Goal: Task Accomplishment & Management: Manage account settings

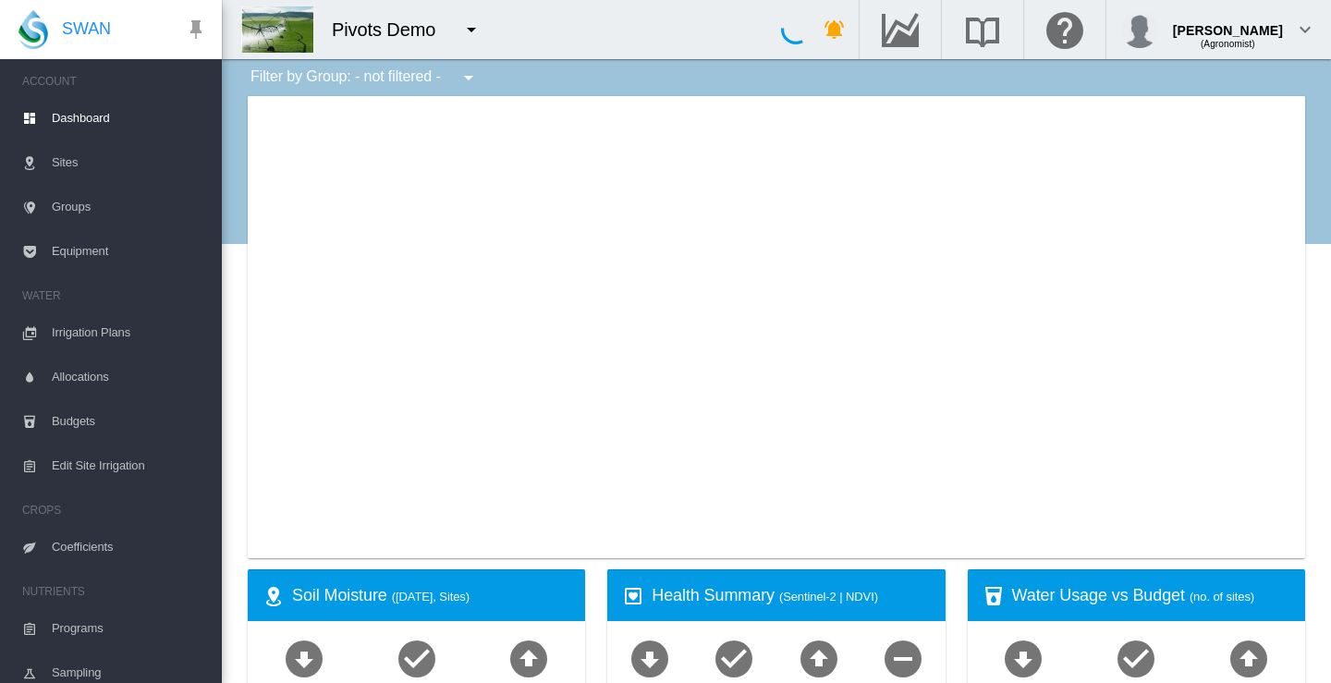
type input "**********"
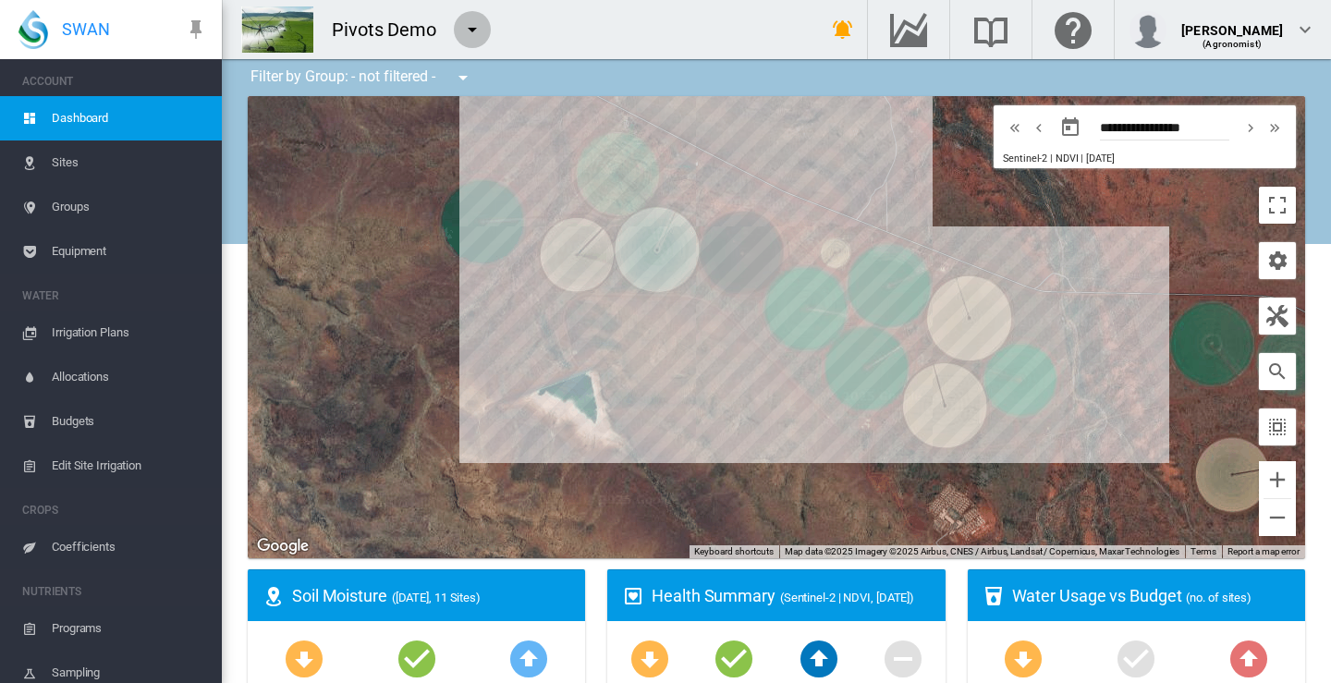
click at [470, 28] on md-icon "icon-menu-down" at bounding box center [472, 29] width 22 height 22
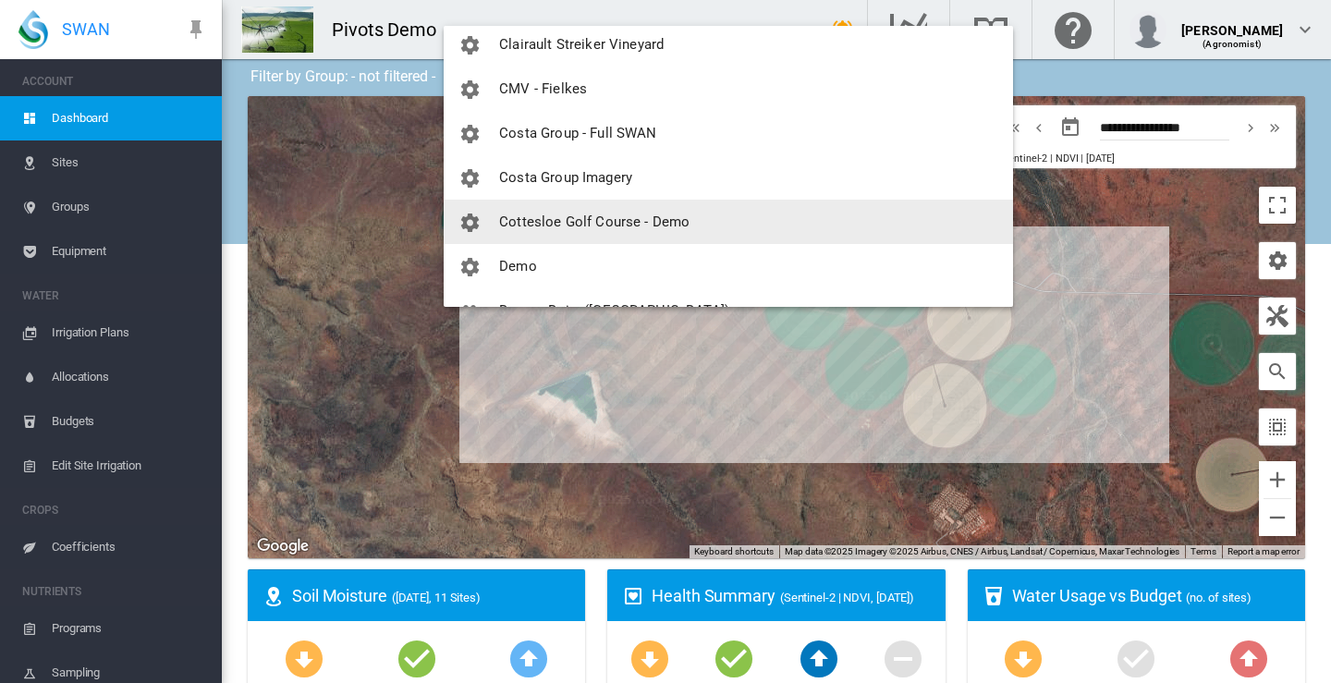
scroll to position [739, 0]
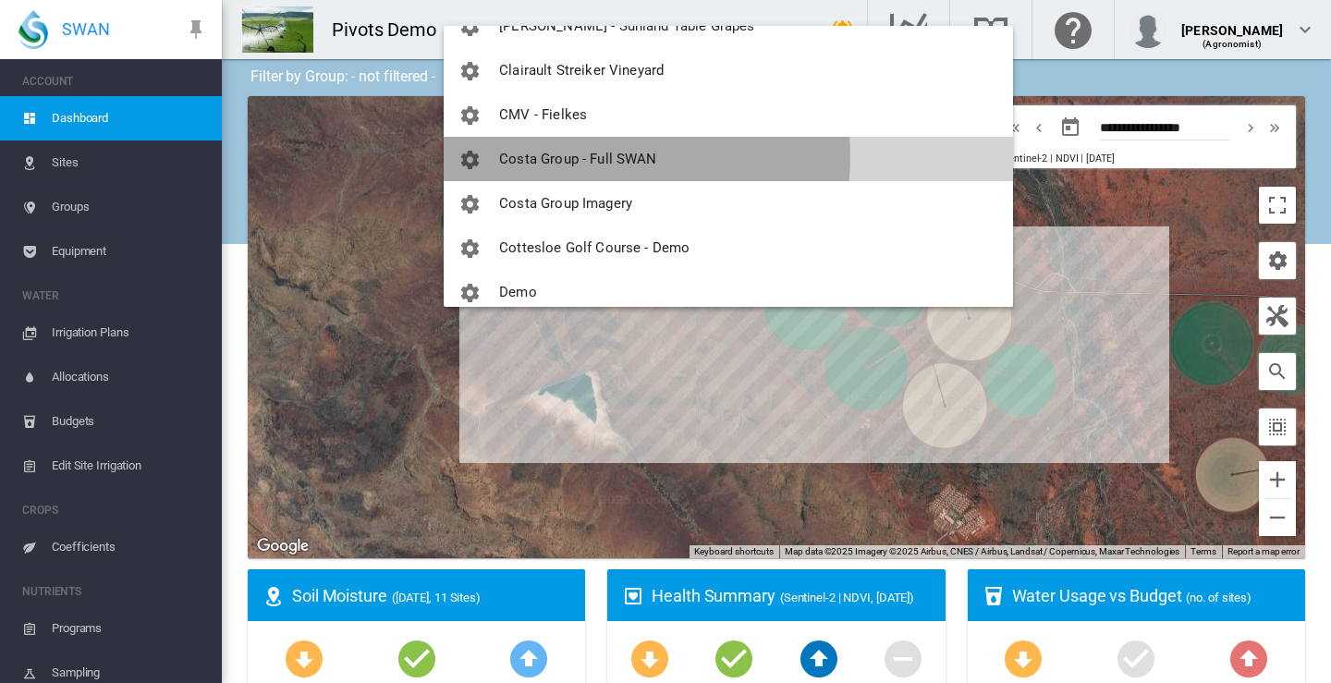
click at [555, 156] on span "Costa Group - Full SWAN" at bounding box center [577, 159] width 157 height 17
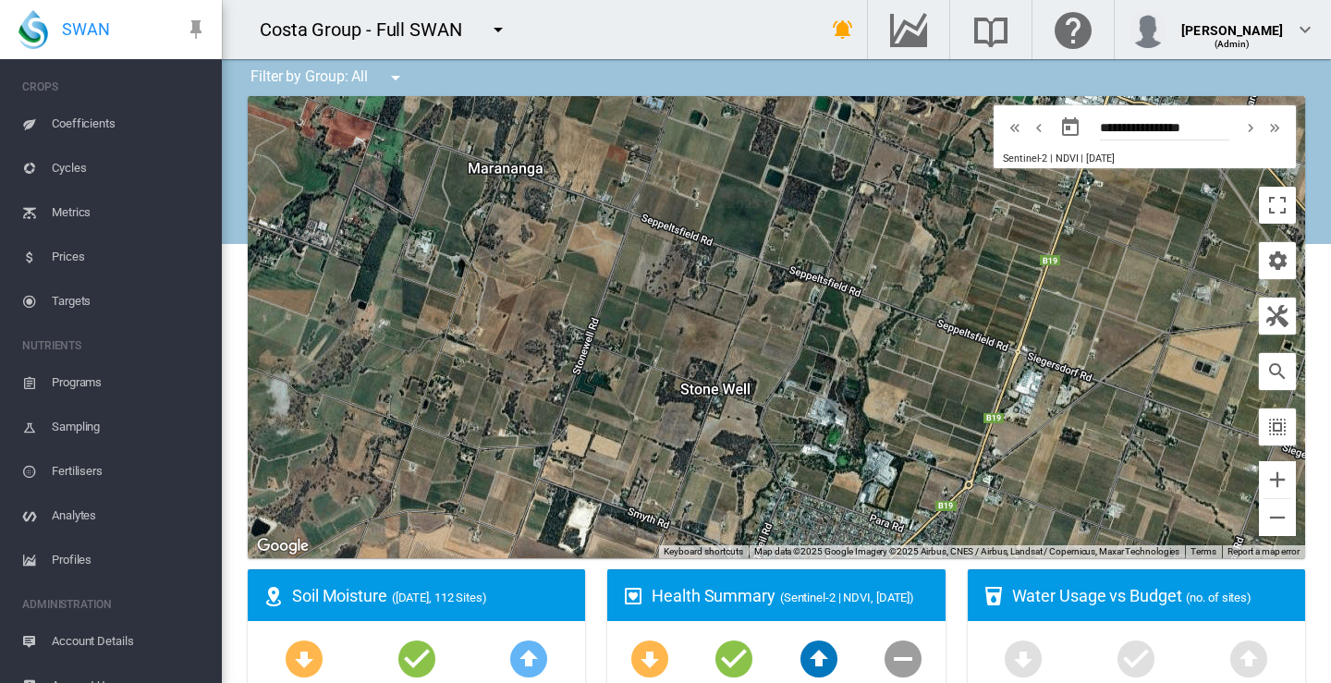
scroll to position [360, 0]
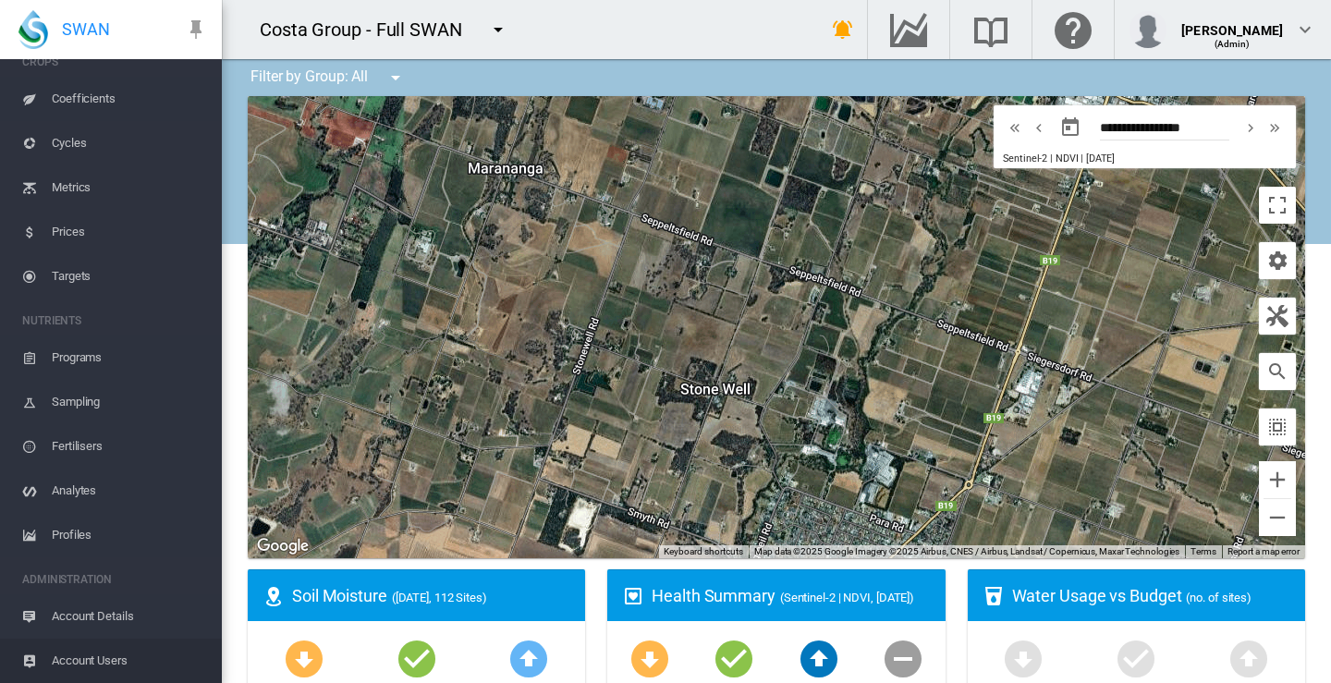
click at [94, 658] on span "Account Users" at bounding box center [129, 661] width 155 height 44
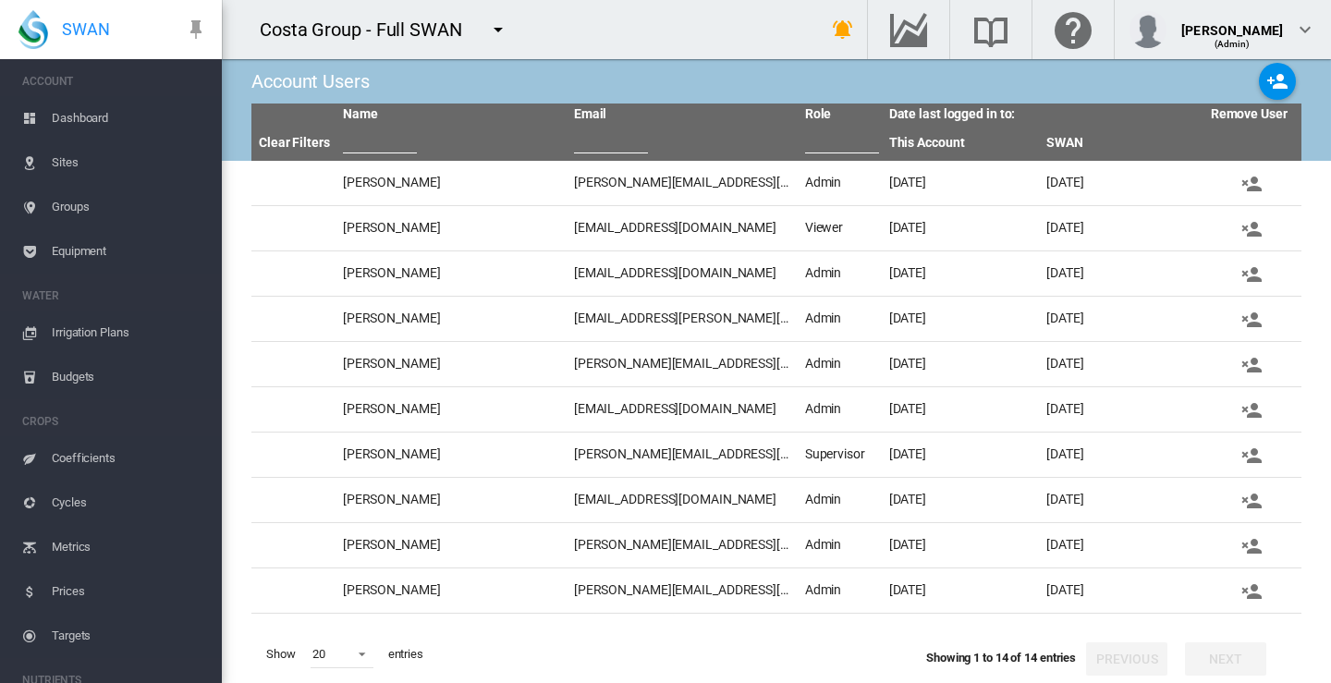
click at [67, 165] on span "Sites" at bounding box center [129, 162] width 155 height 44
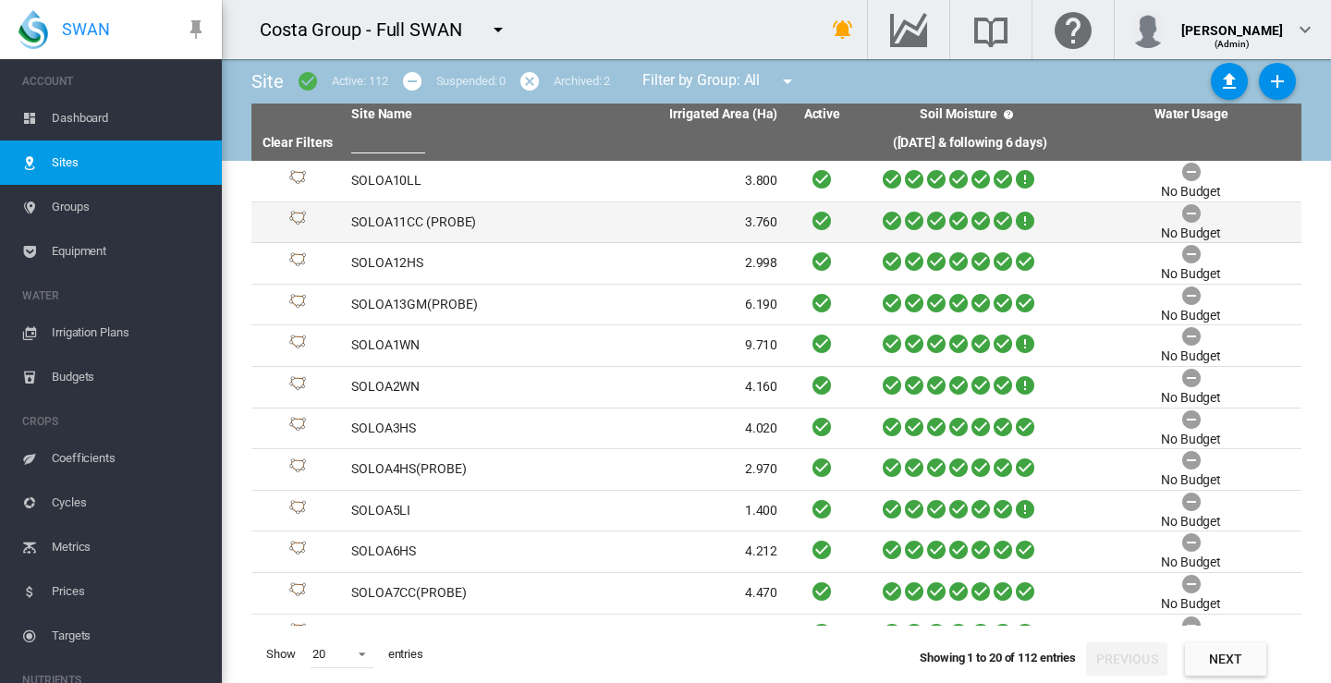
click at [405, 219] on td "SOLOA11CC (PROBE)" at bounding box center [454, 222] width 221 height 41
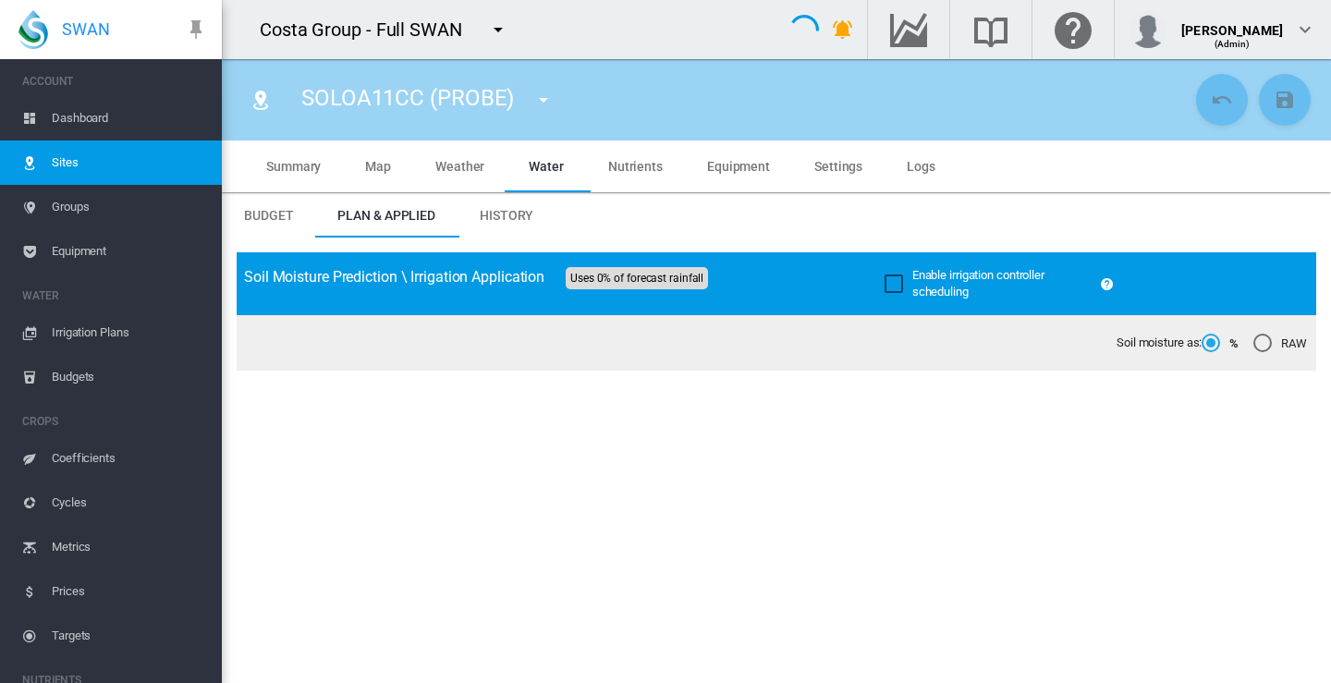
type input "**********"
type input "****"
type input "*********"
type input "**"
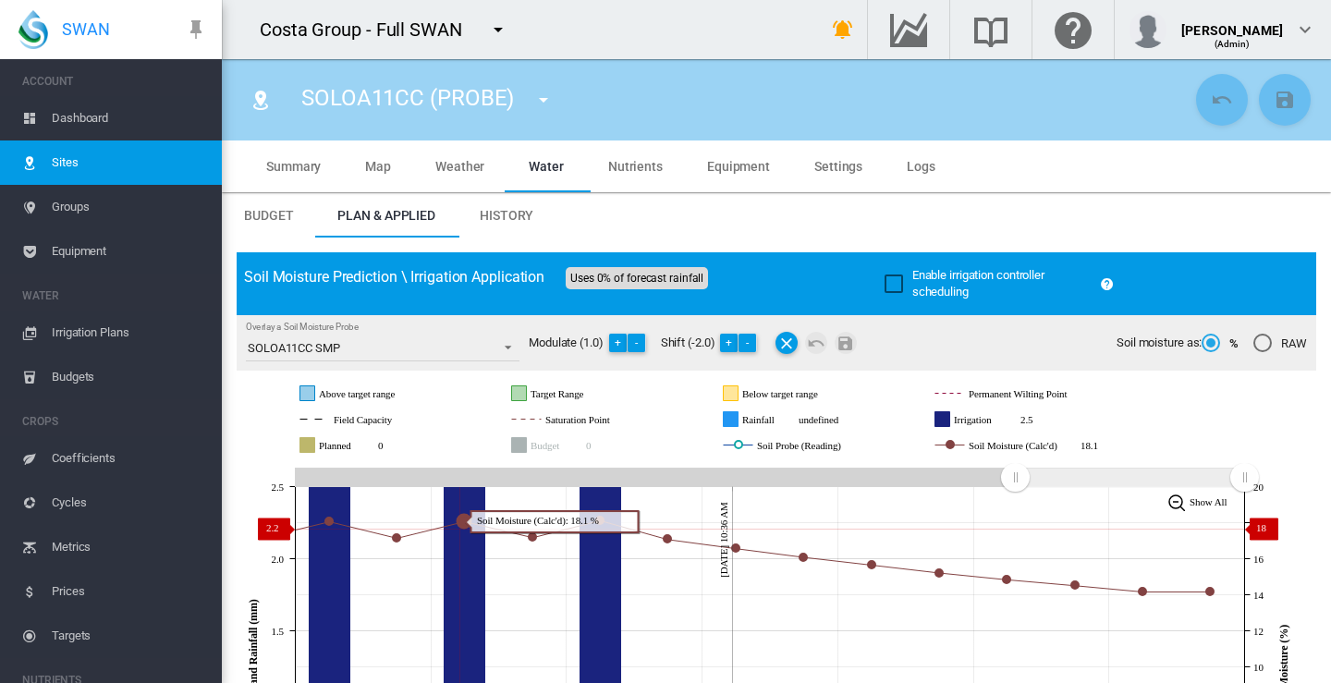
scroll to position [277, 0]
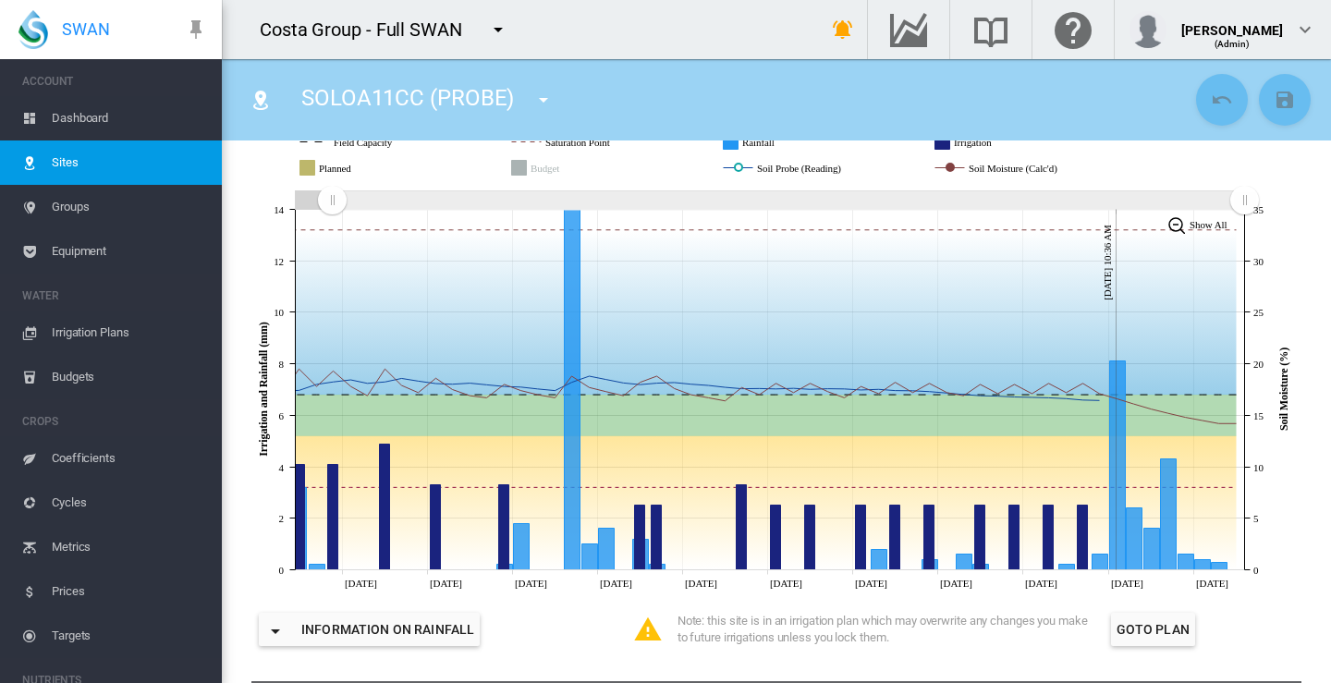
drag, startPoint x: 1020, startPoint y: 198, endPoint x: 330, endPoint y: 201, distance: 690.4
click at [330, 201] on rect "Zoom chart using cursor arrows" at bounding box center [333, 200] width 23 height 18
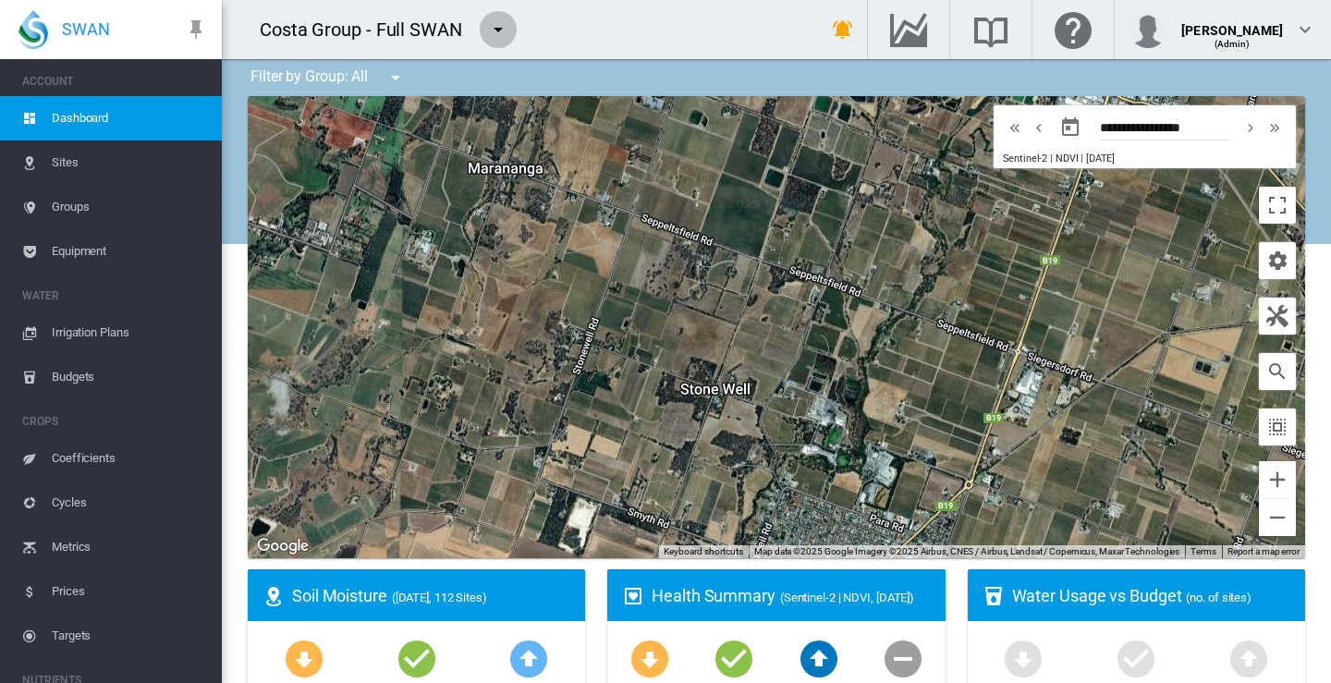
click at [498, 25] on md-icon "icon-menu-down" at bounding box center [498, 29] width 22 height 22
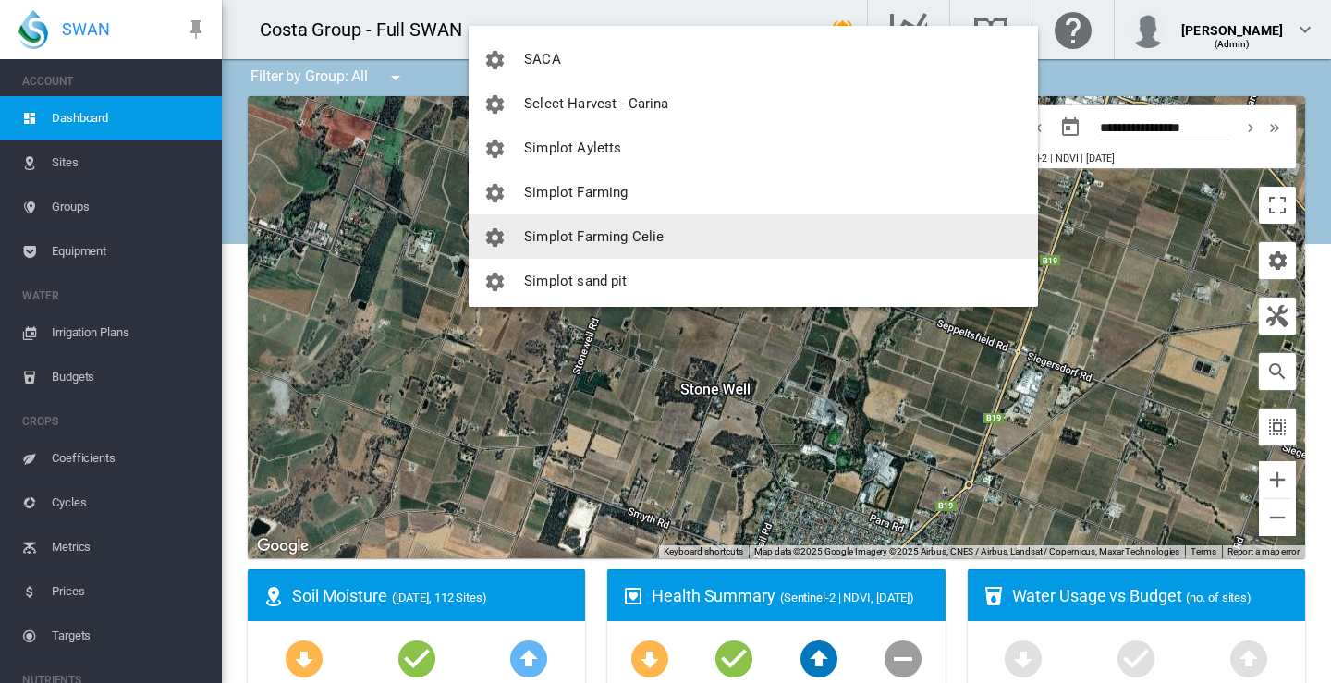
scroll to position [2706, 0]
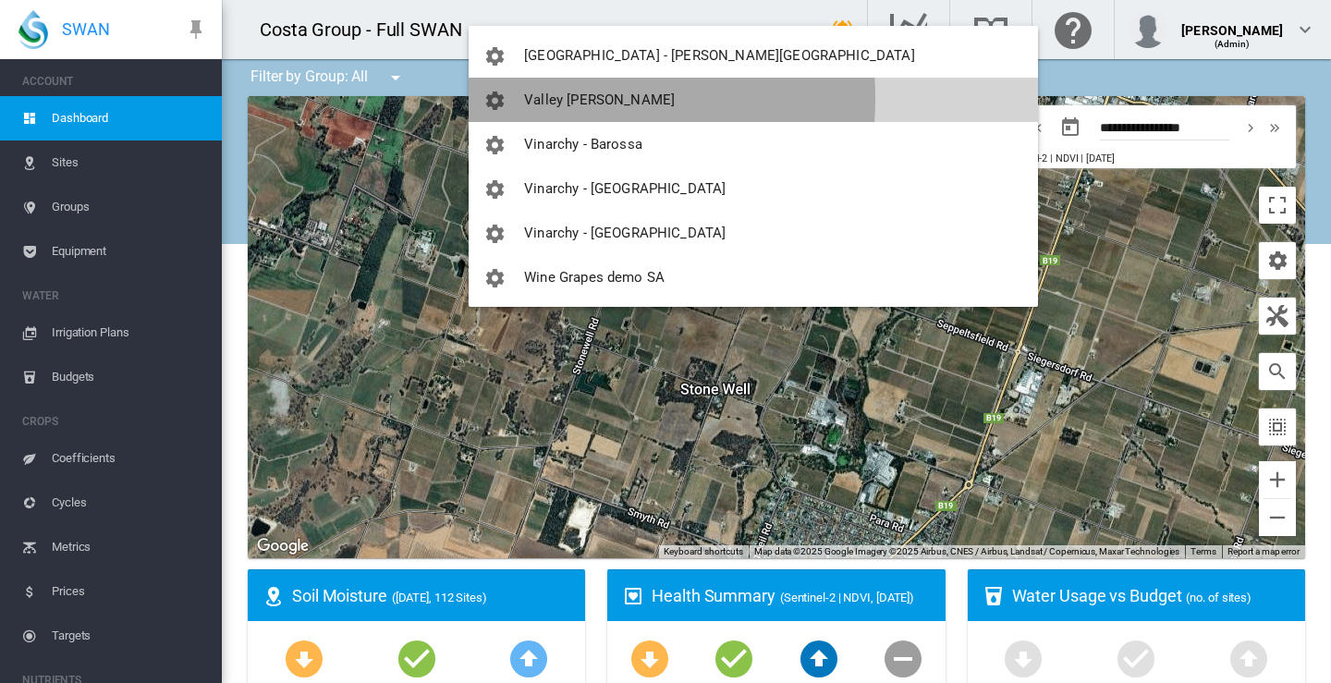
click at [547, 98] on span "Valley [PERSON_NAME]" at bounding box center [599, 99] width 151 height 17
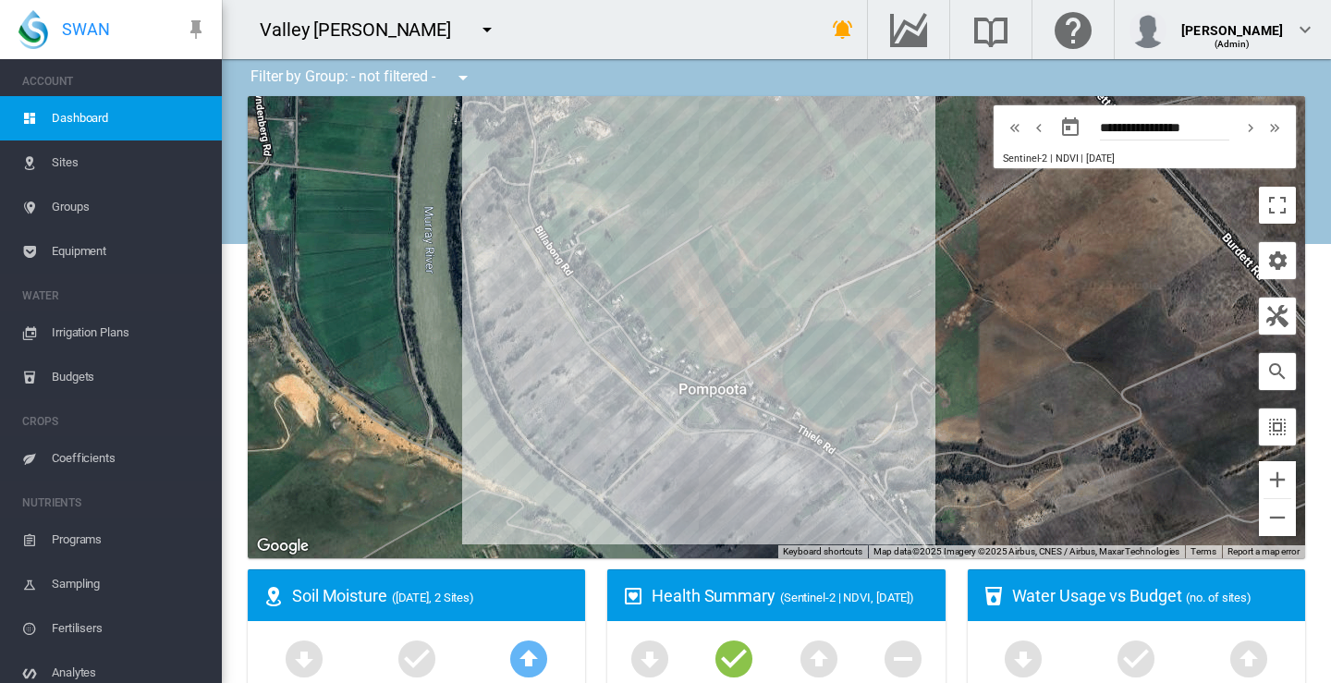
click at [59, 161] on span "Sites" at bounding box center [129, 162] width 155 height 44
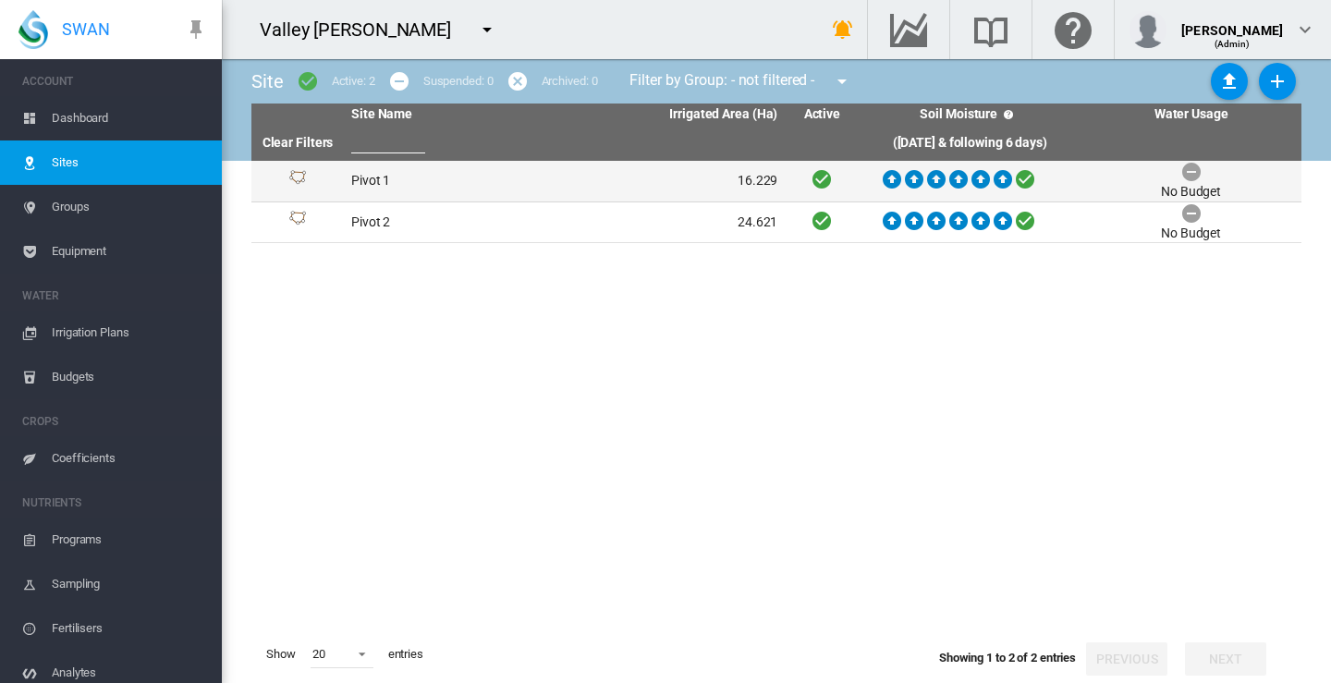
click at [363, 179] on td "Pivot 1" at bounding box center [454, 181] width 221 height 41
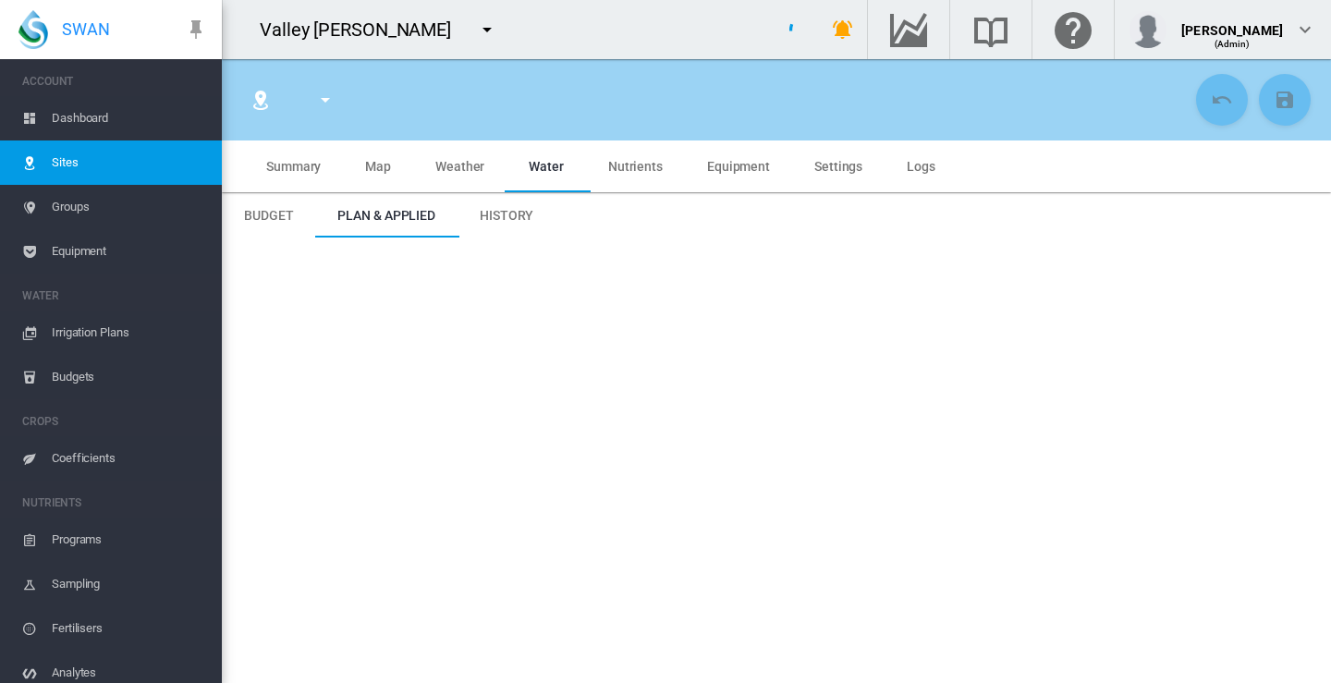
type input "*******"
type input "*********"
type input "**"
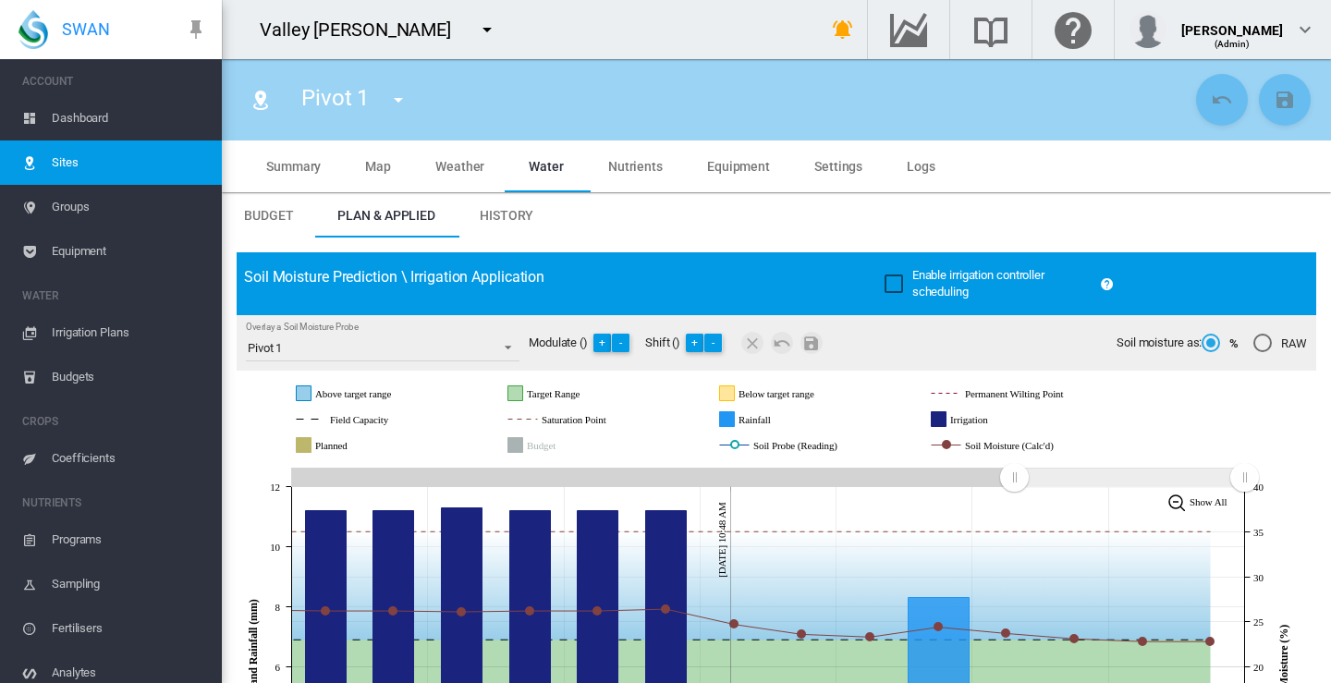
scroll to position [185, 0]
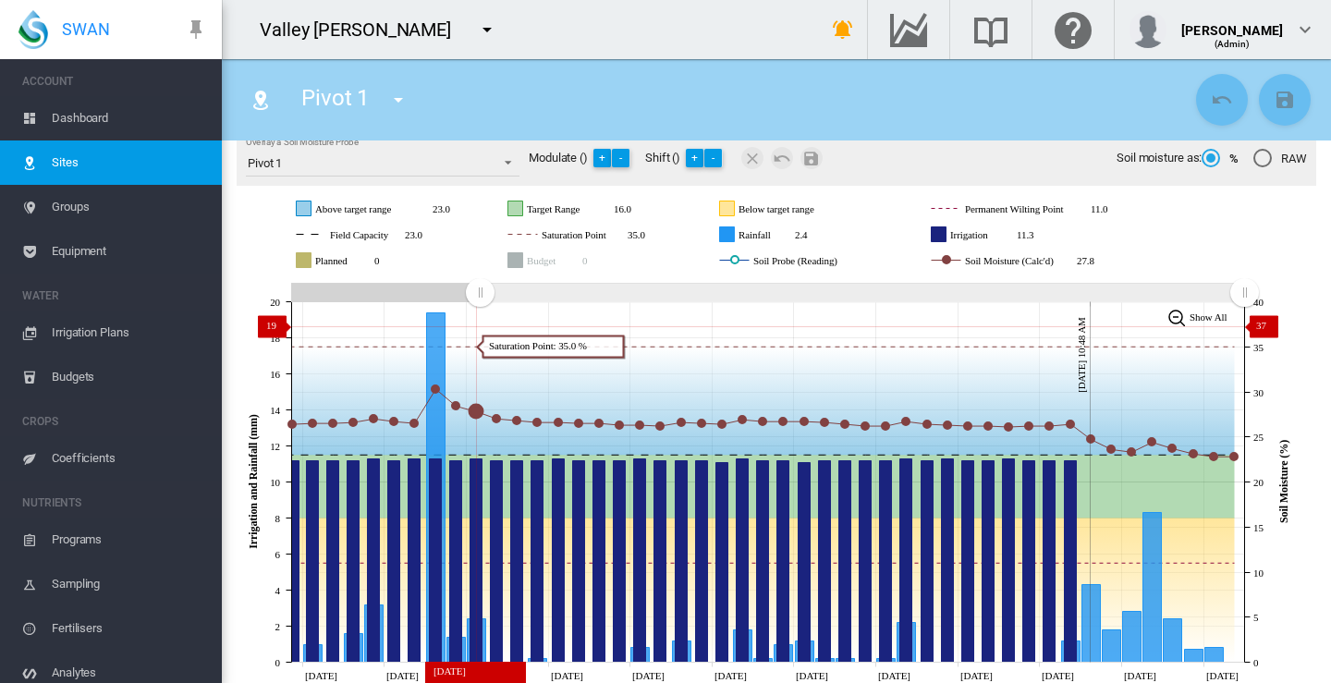
drag, startPoint x: 1014, startPoint y: 293, endPoint x: 480, endPoint y: 325, distance: 535.2
click at [480, 325] on icon "JavaScript chart by amCharts [DATE] [DATE] [DATE] [DATE] [DATE] [DATE] Aug [DAT…" at bounding box center [770, 482] width 1066 height 408
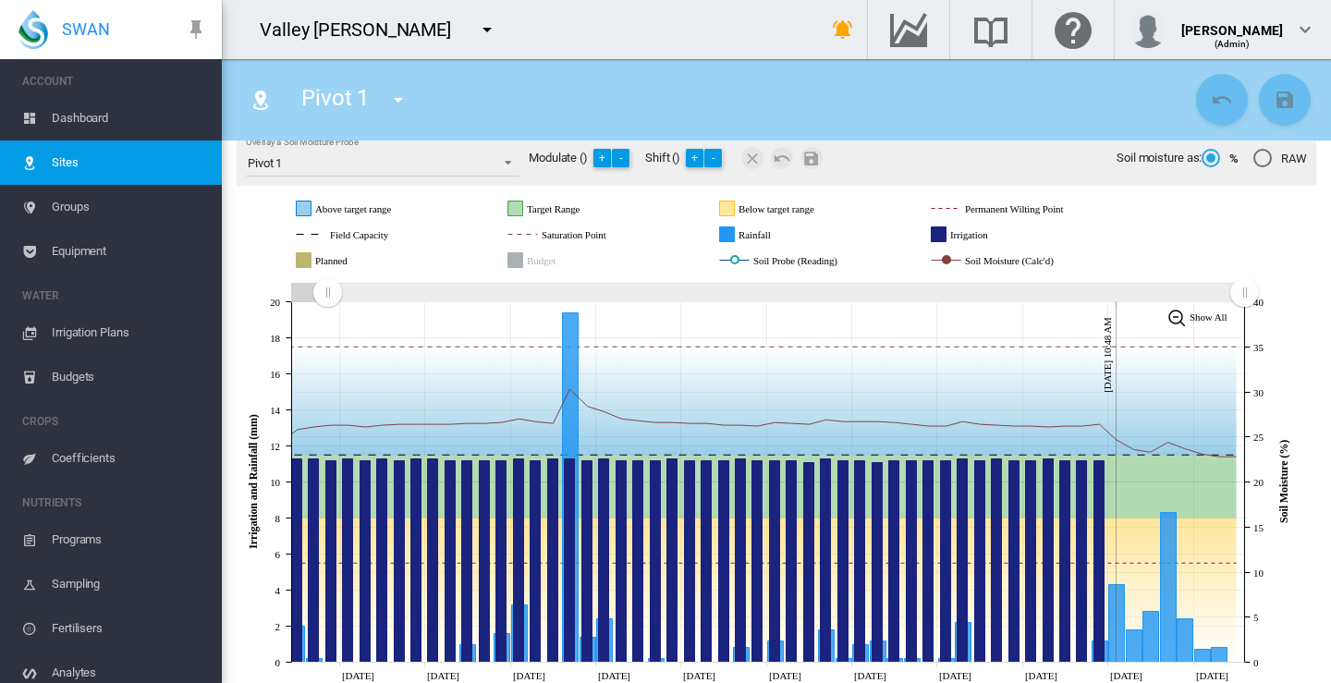
drag, startPoint x: 478, startPoint y: 297, endPoint x: 327, endPoint y: 300, distance: 150.7
click at [327, 300] on rect "Zoom chart using cursor arrows" at bounding box center [328, 293] width 23 height 18
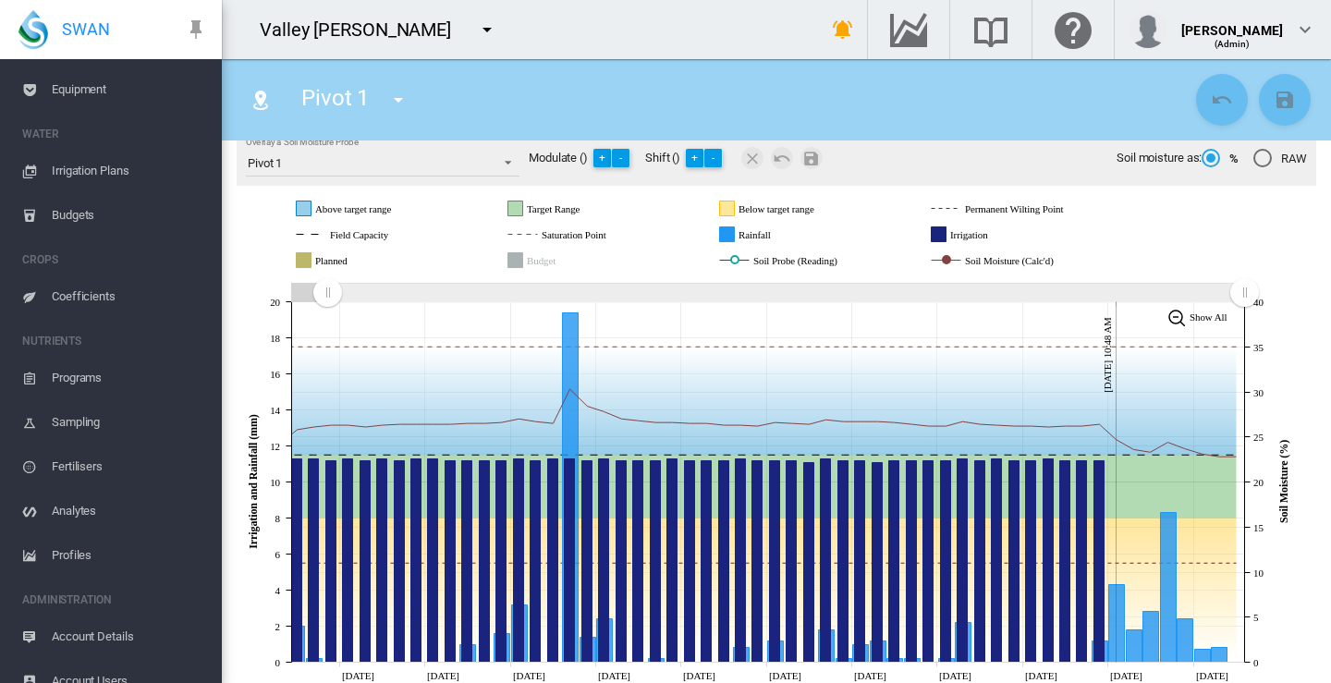
scroll to position [182, 0]
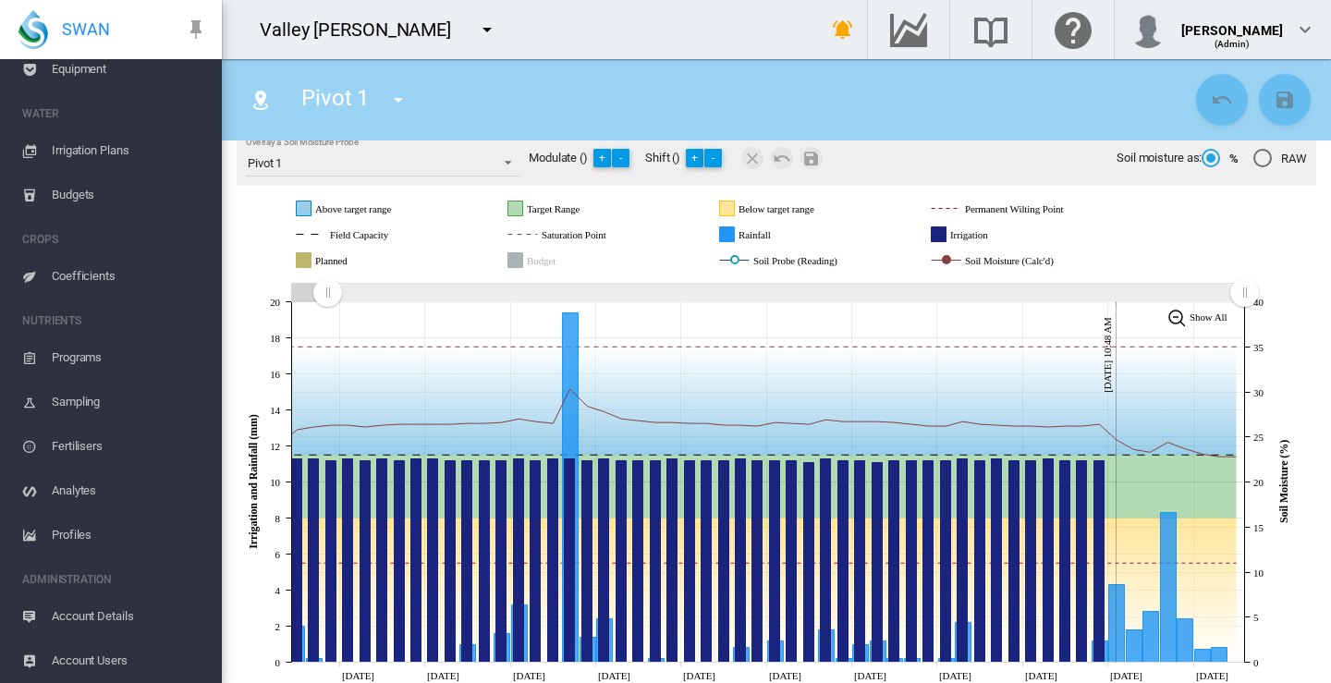
click at [115, 661] on span "Account Users" at bounding box center [129, 661] width 155 height 44
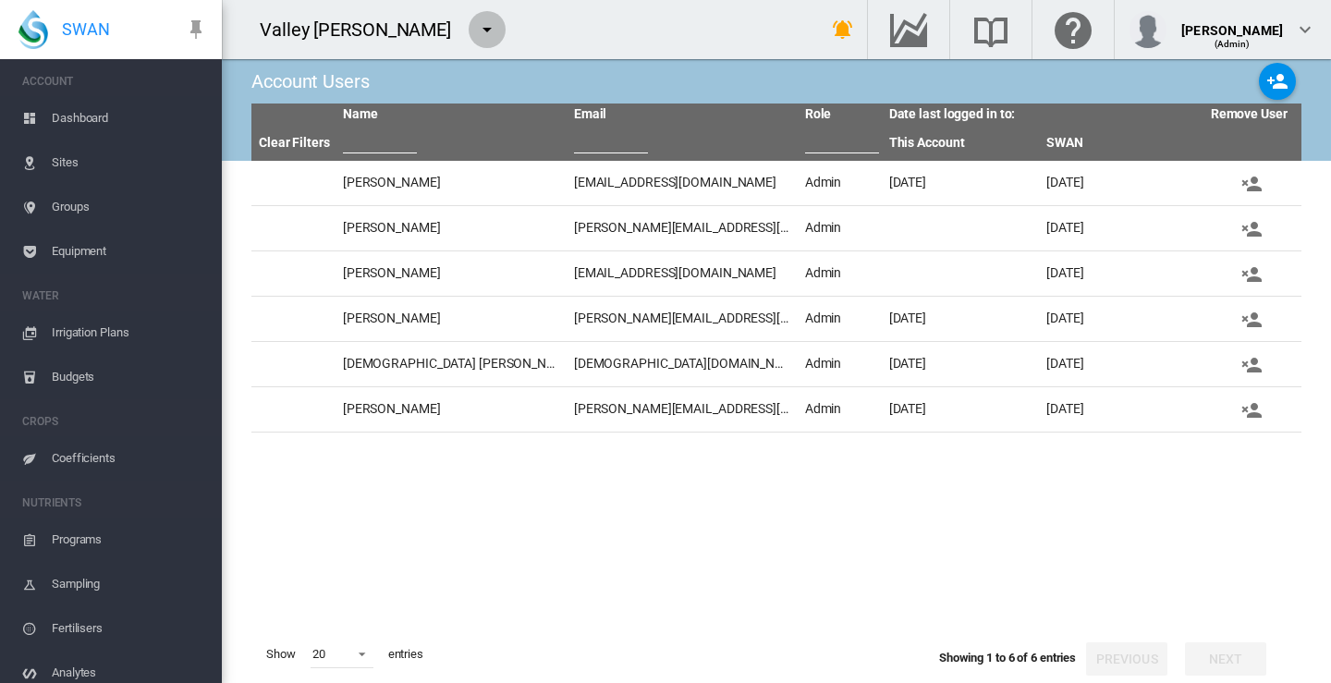
click at [496, 32] on md-icon "icon-menu-down" at bounding box center [487, 29] width 22 height 22
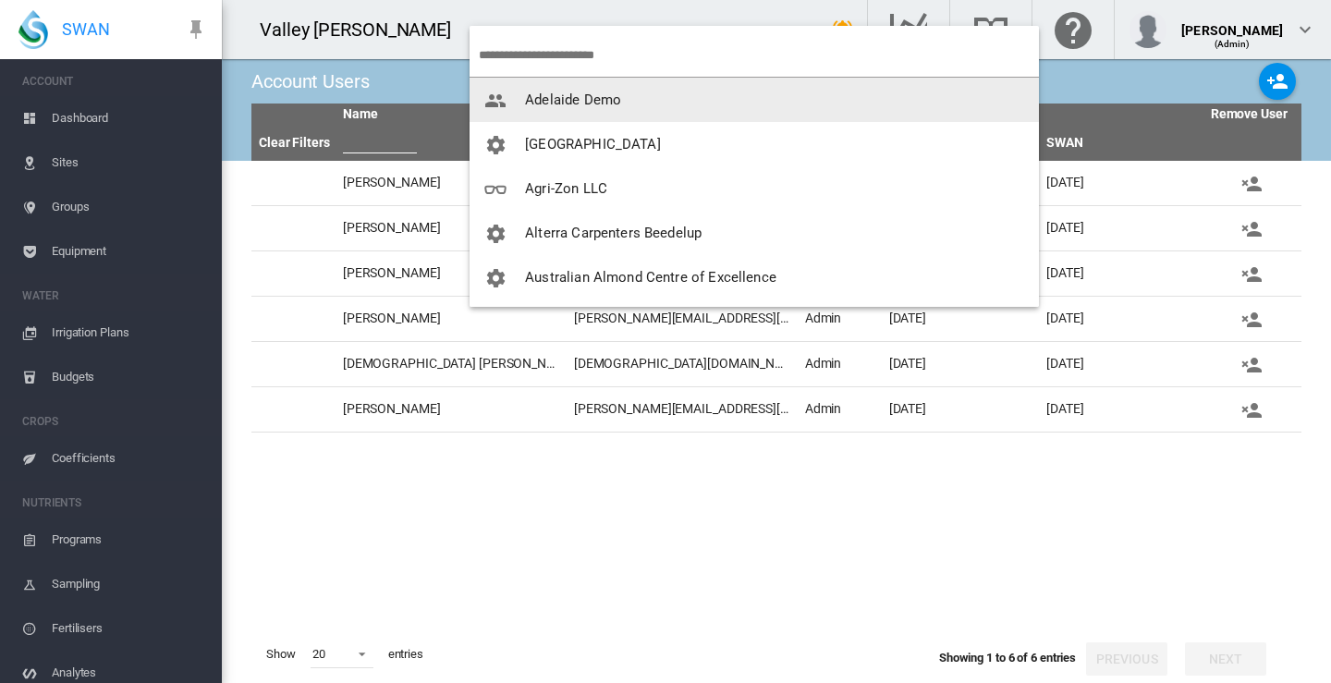
click at [550, 100] on span "Adelaide Demo" at bounding box center [573, 99] width 96 height 17
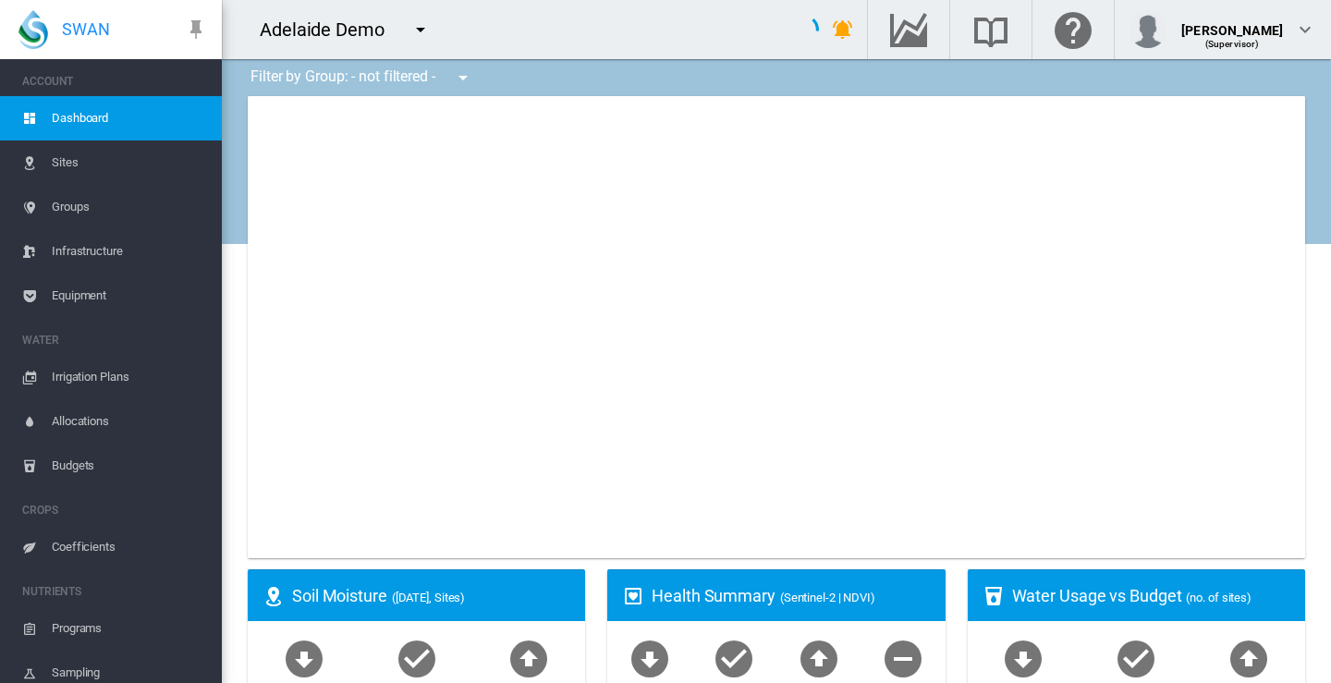
type input "**********"
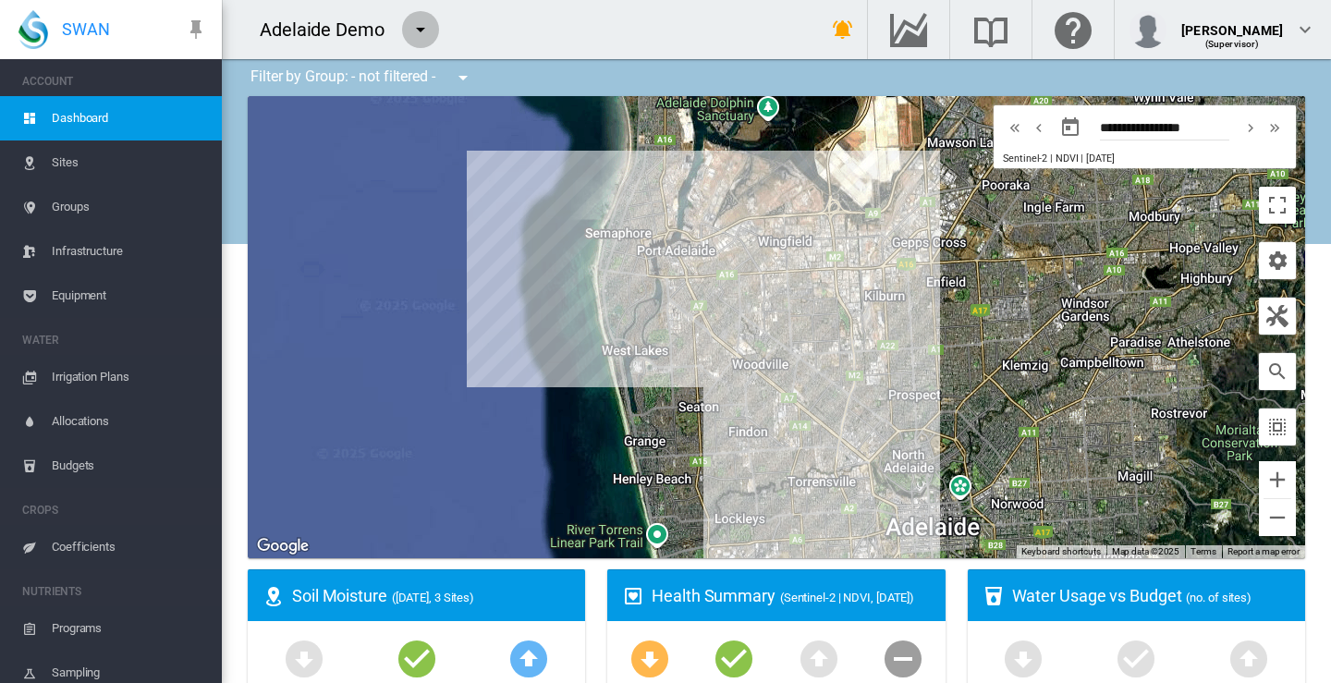
click at [422, 28] on md-icon "icon-menu-down" at bounding box center [420, 29] width 22 height 22
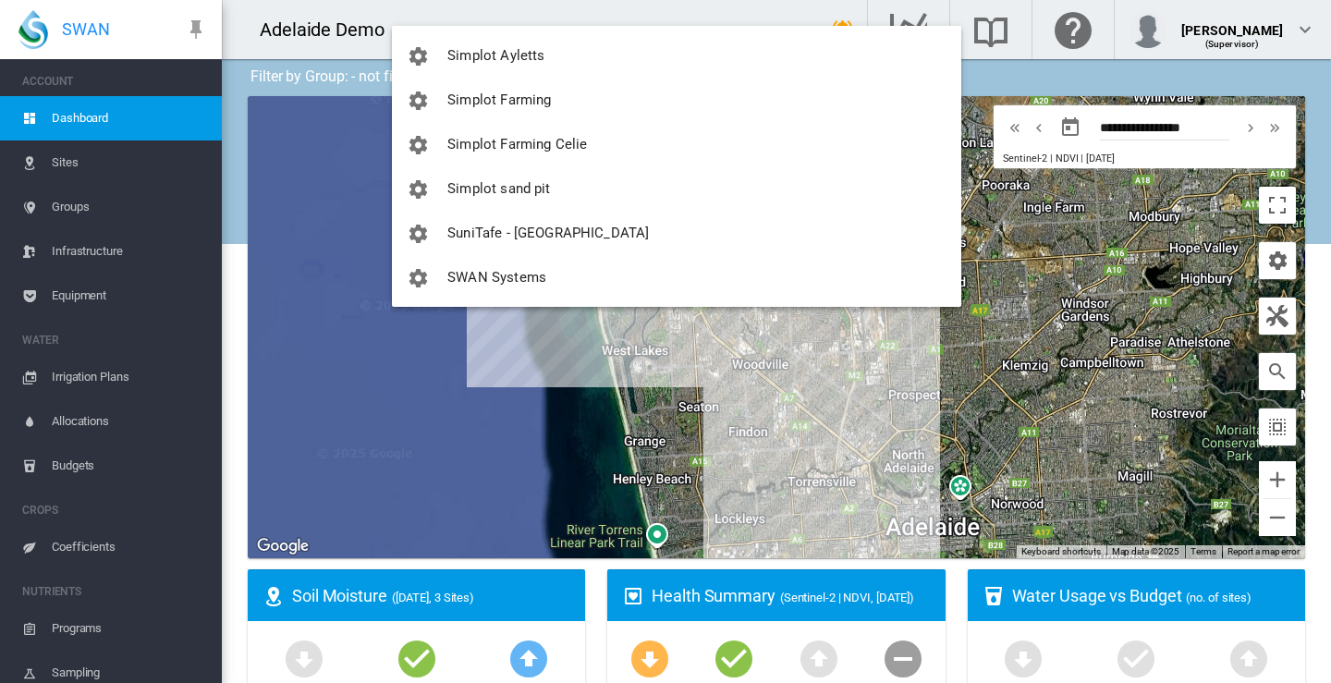
scroll to position [2706, 0]
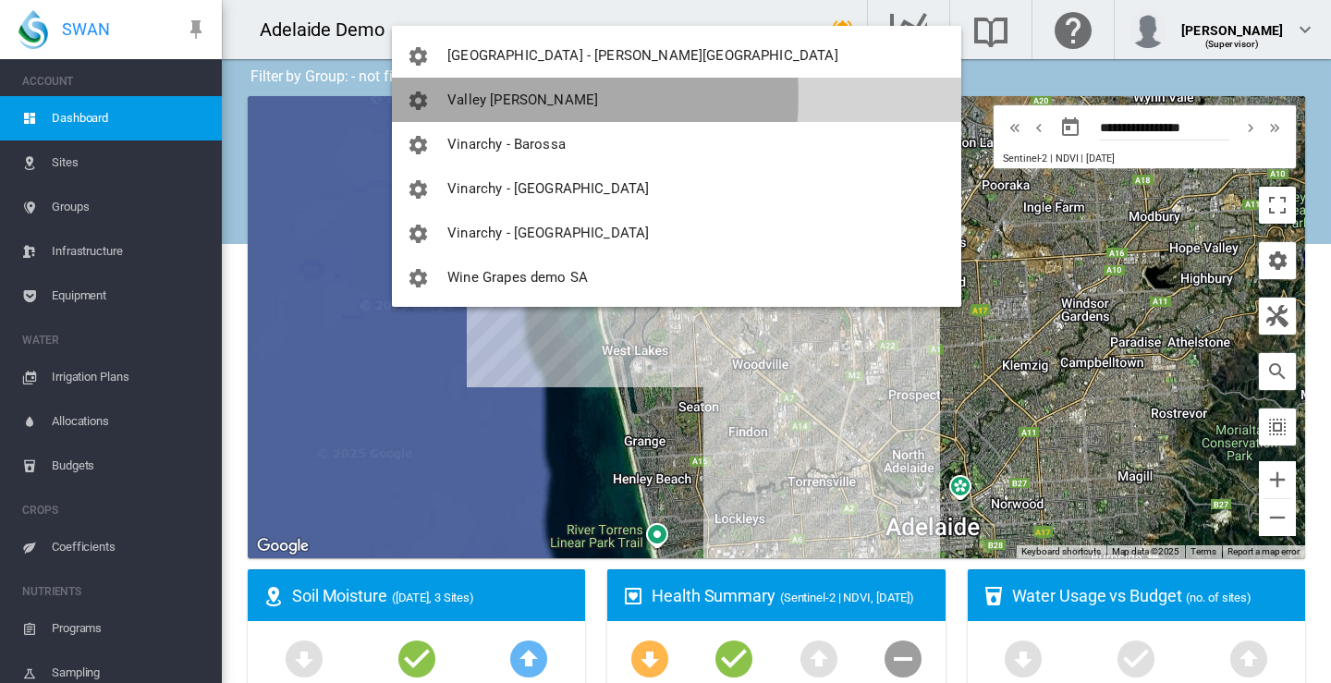
click at [483, 96] on span "Valley [PERSON_NAME]" at bounding box center [522, 99] width 151 height 17
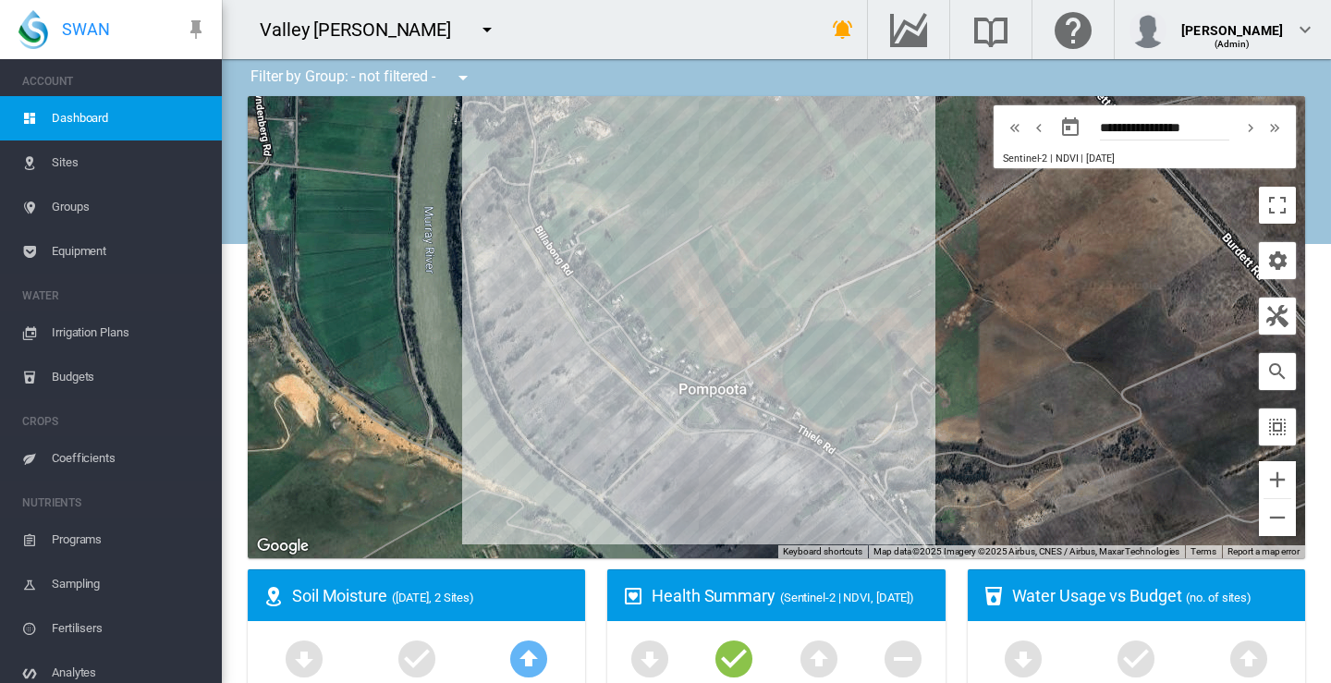
click at [82, 161] on span "Sites" at bounding box center [129, 162] width 155 height 44
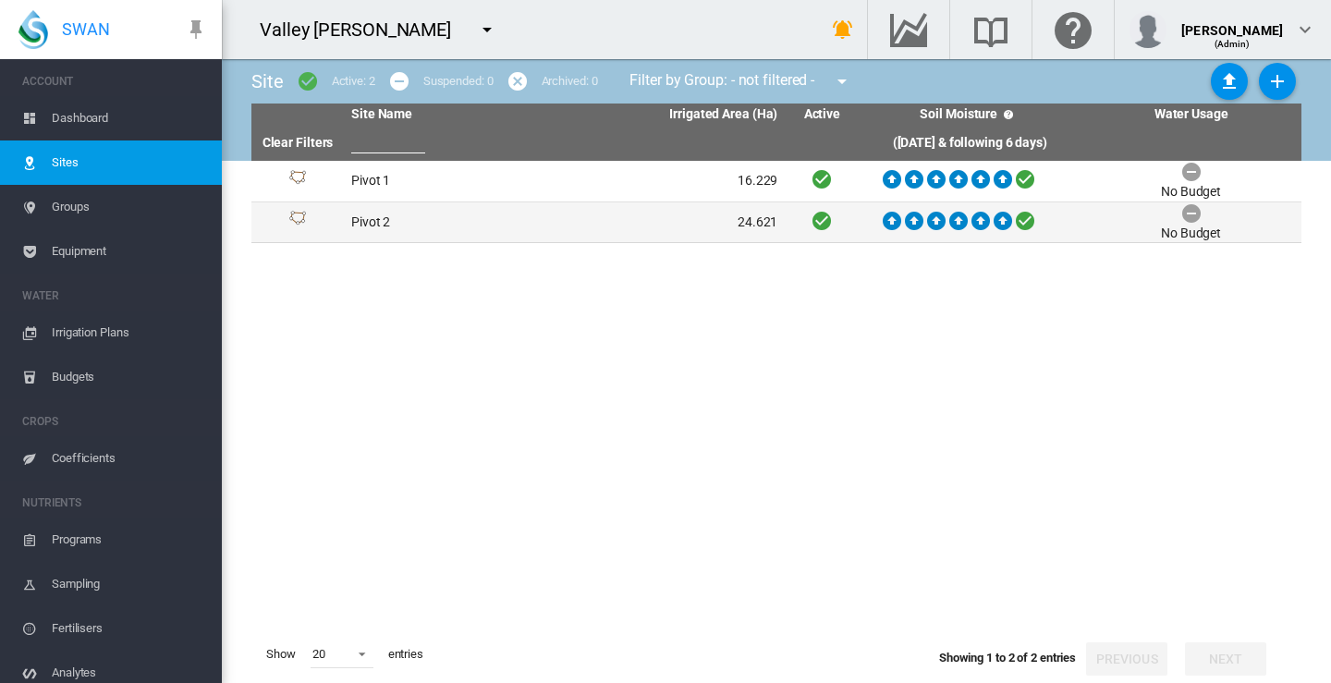
click at [372, 220] on td "Pivot 2" at bounding box center [454, 222] width 221 height 41
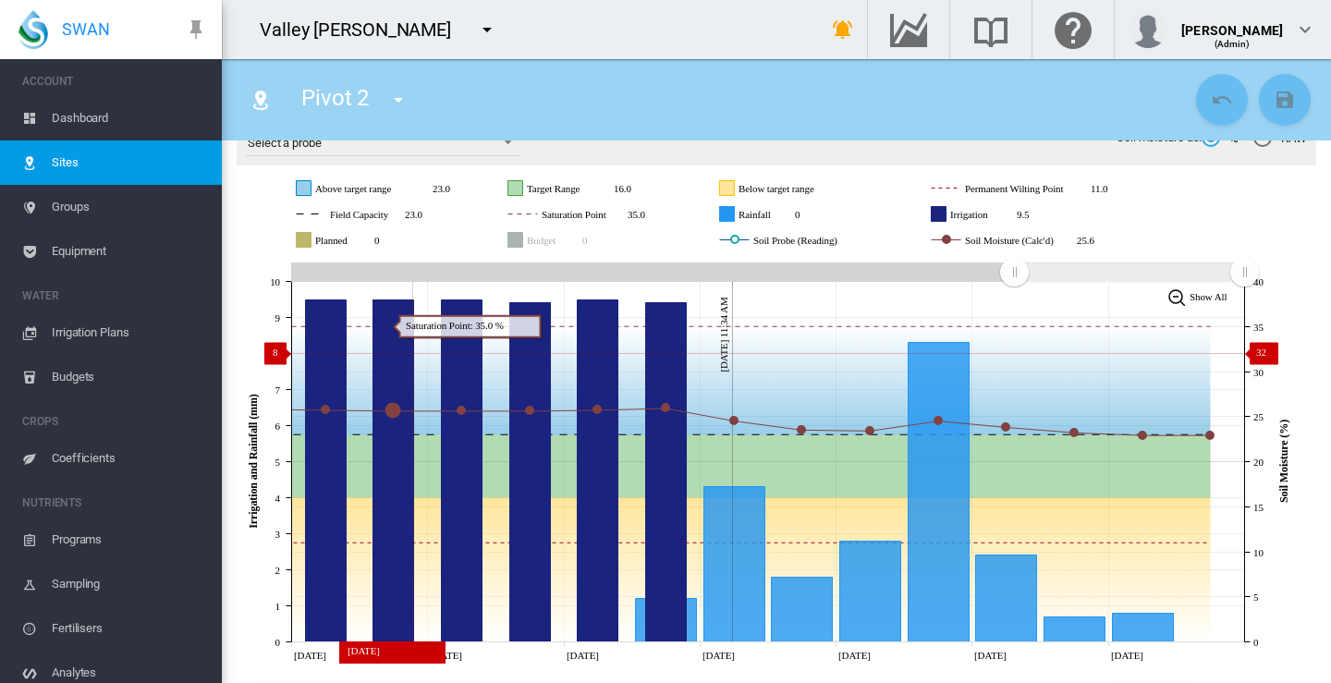
scroll to position [277, 0]
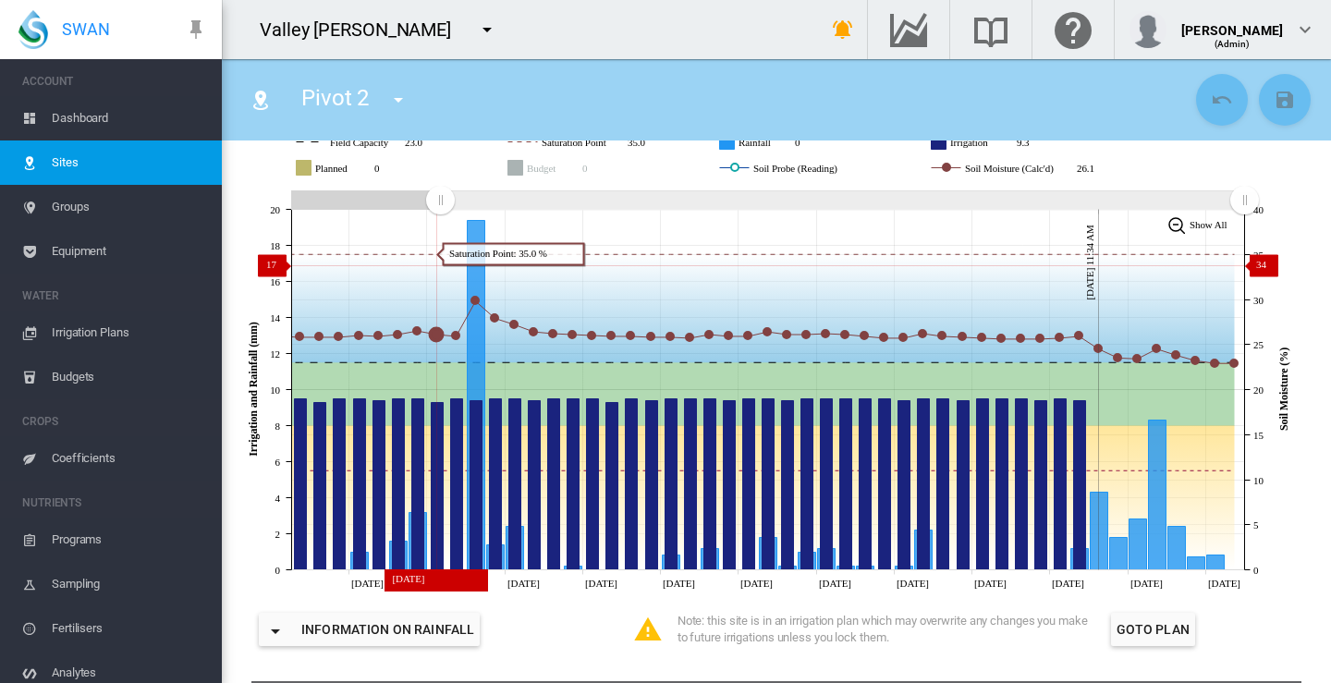
drag, startPoint x: 1014, startPoint y: 203, endPoint x: 442, endPoint y: 264, distance: 575.3
click at [440, 264] on icon "JavaScript chart by amCharts [DATE] [DATE] [DATE] [DATE] [DATE] [DATE] Aug [DAT…" at bounding box center [770, 390] width 1066 height 408
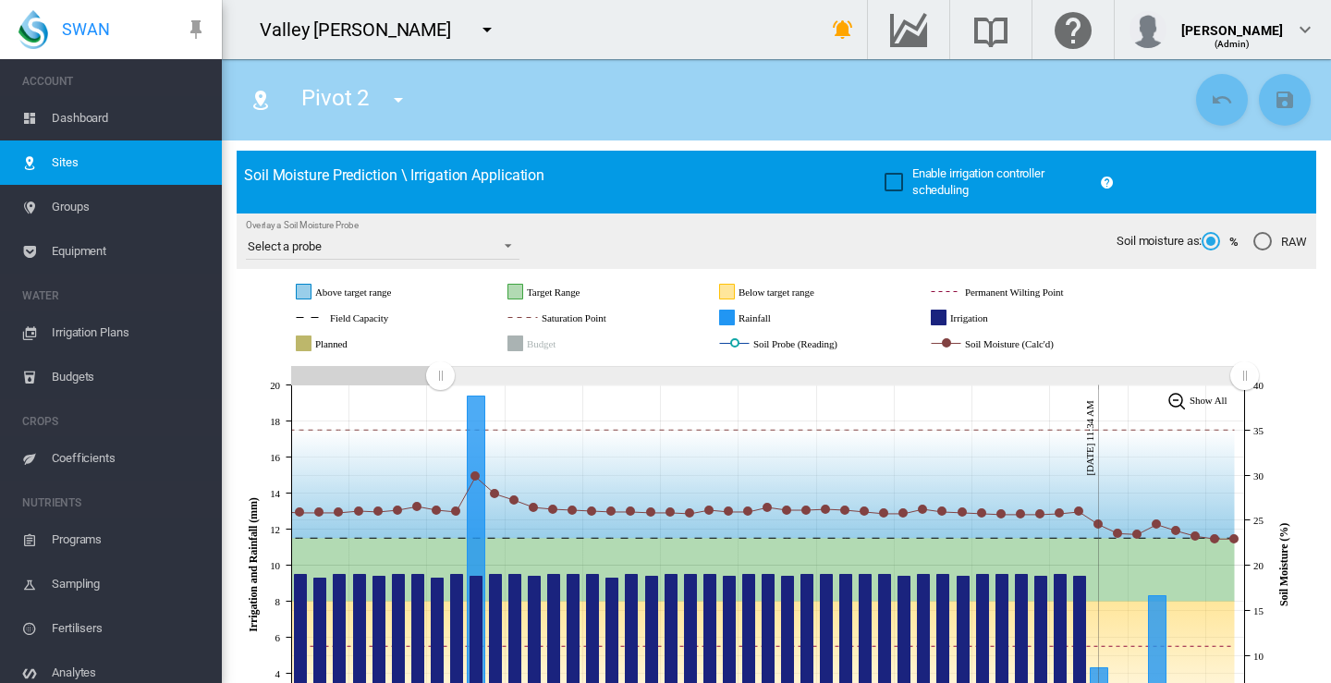
scroll to position [0, 0]
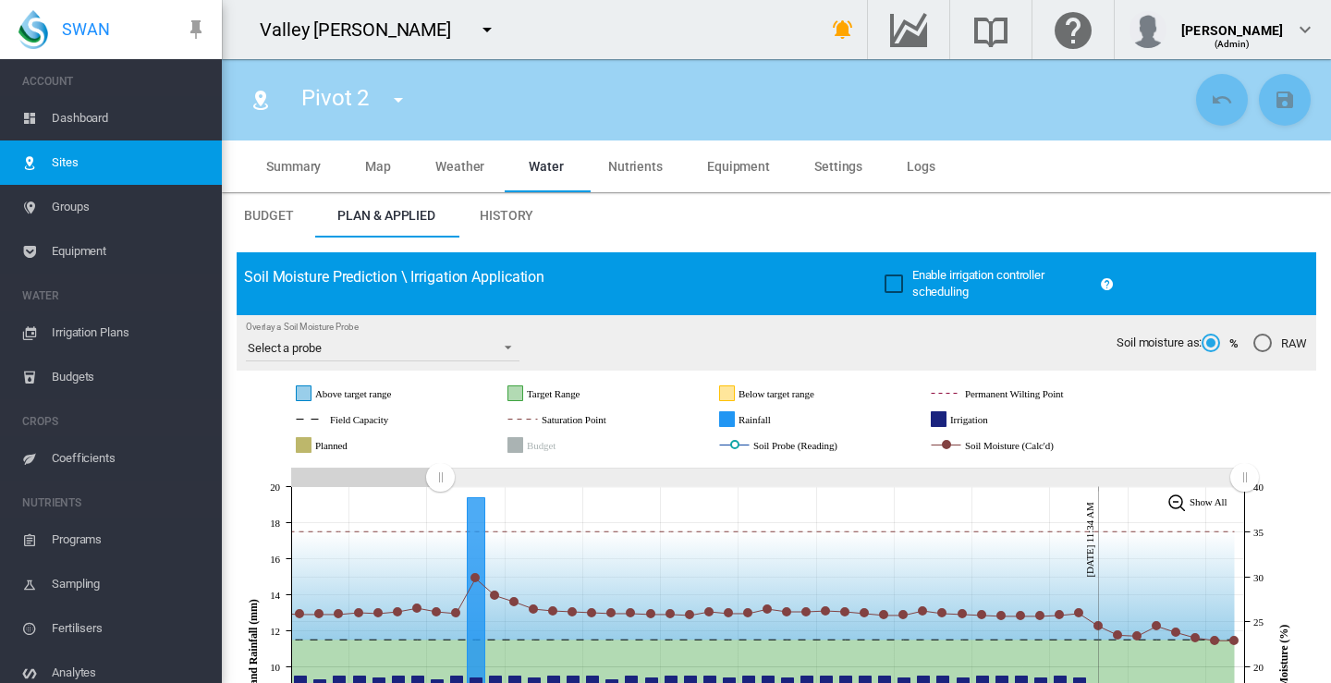
click at [501, 212] on span "History" at bounding box center [507, 215] width 54 height 15
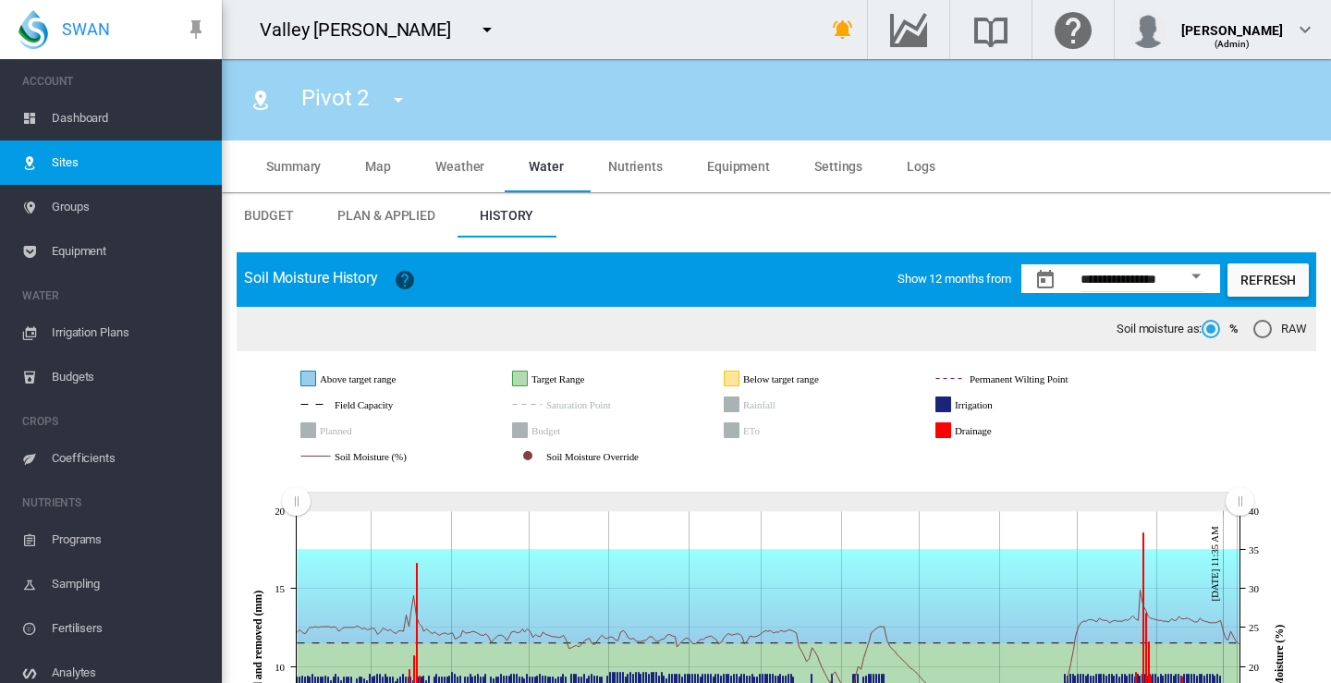
click at [399, 211] on span "Plan & Applied" at bounding box center [386, 215] width 98 height 15
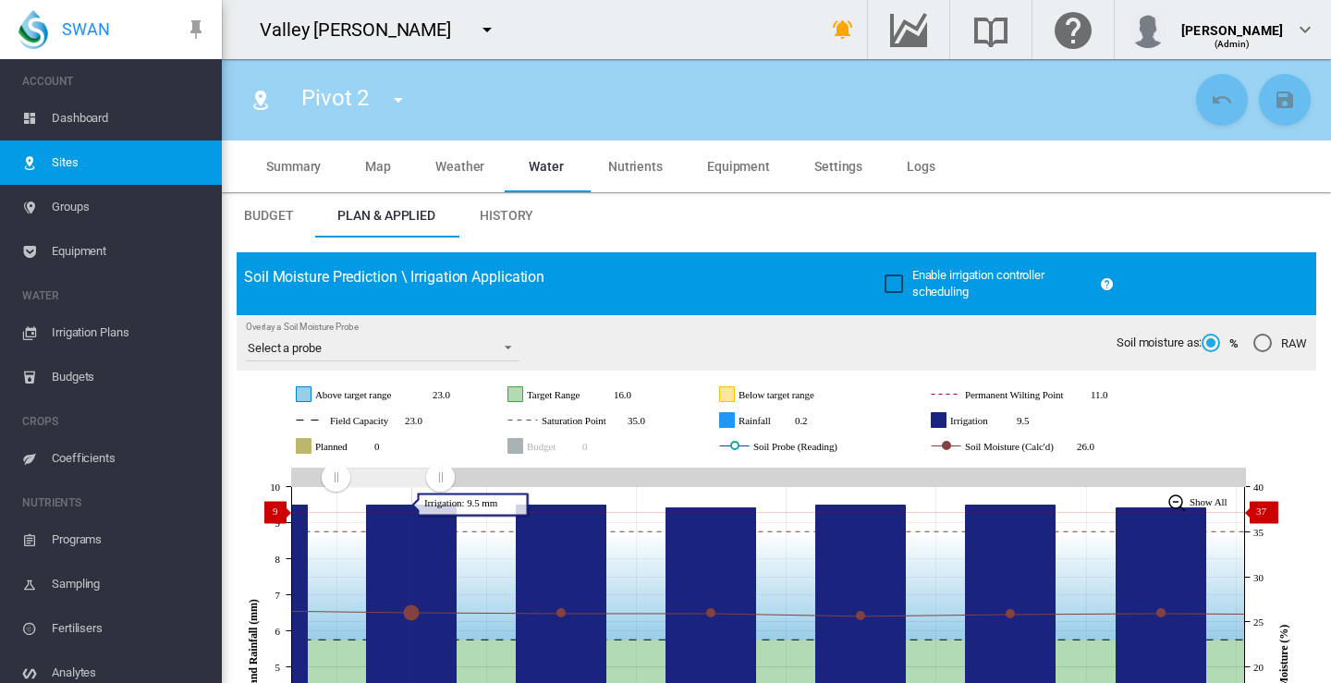
drag, startPoint x: 1249, startPoint y: 477, endPoint x: 335, endPoint y: 511, distance: 913.8
click at [335, 511] on icon "JavaScript chart by amCharts [DATE] [DATE] [DATE] [DATE] [DATE] [DATE] [DATE] 1…" at bounding box center [770, 667] width 1066 height 408
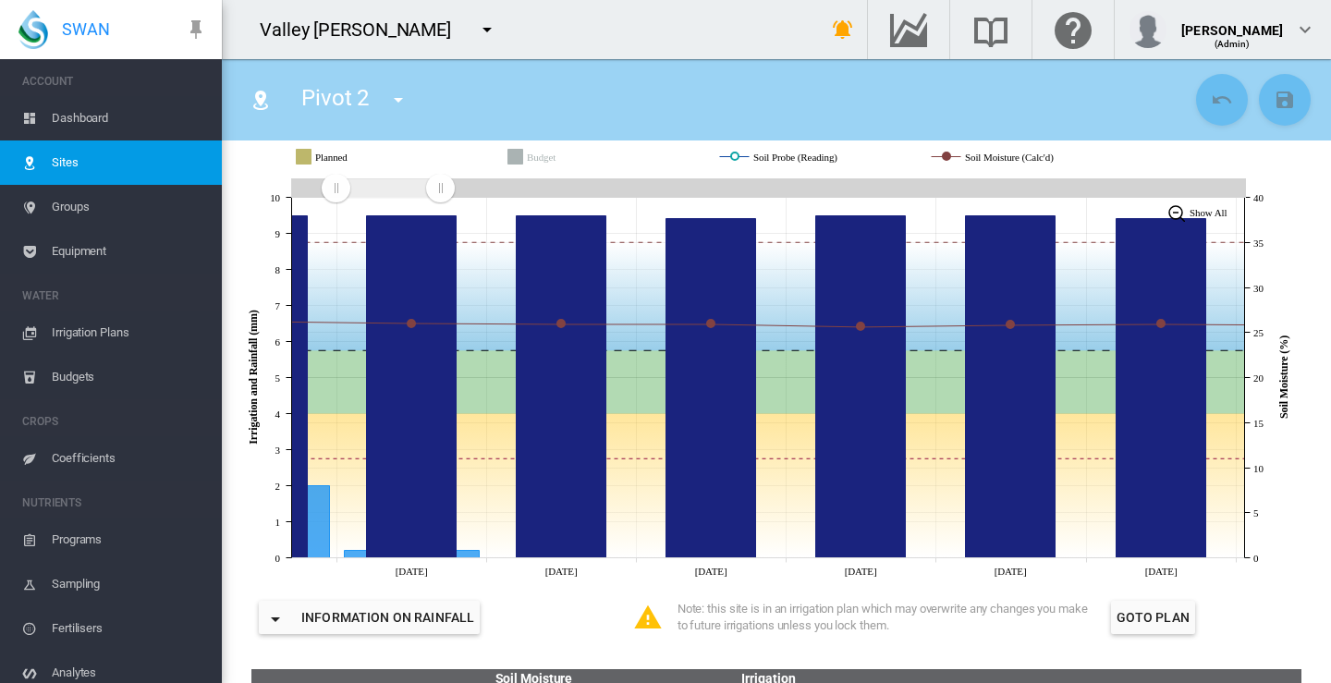
scroll to position [277, 0]
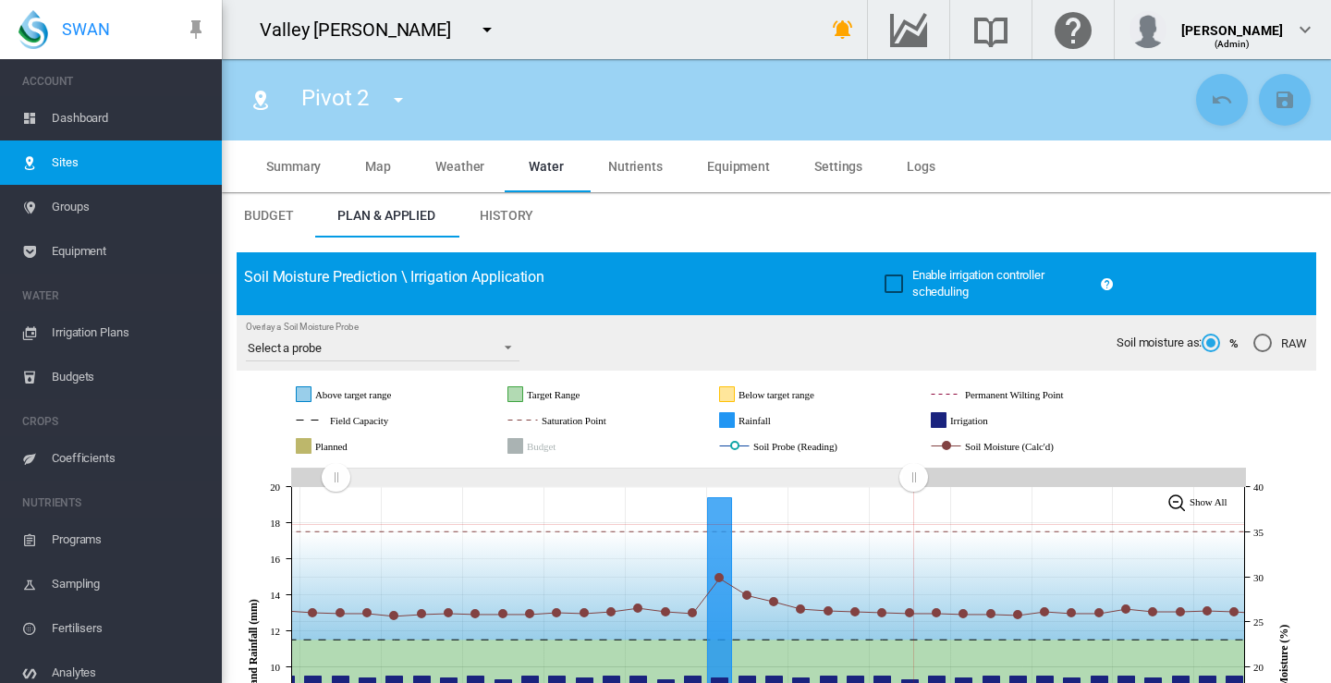
scroll to position [277, 0]
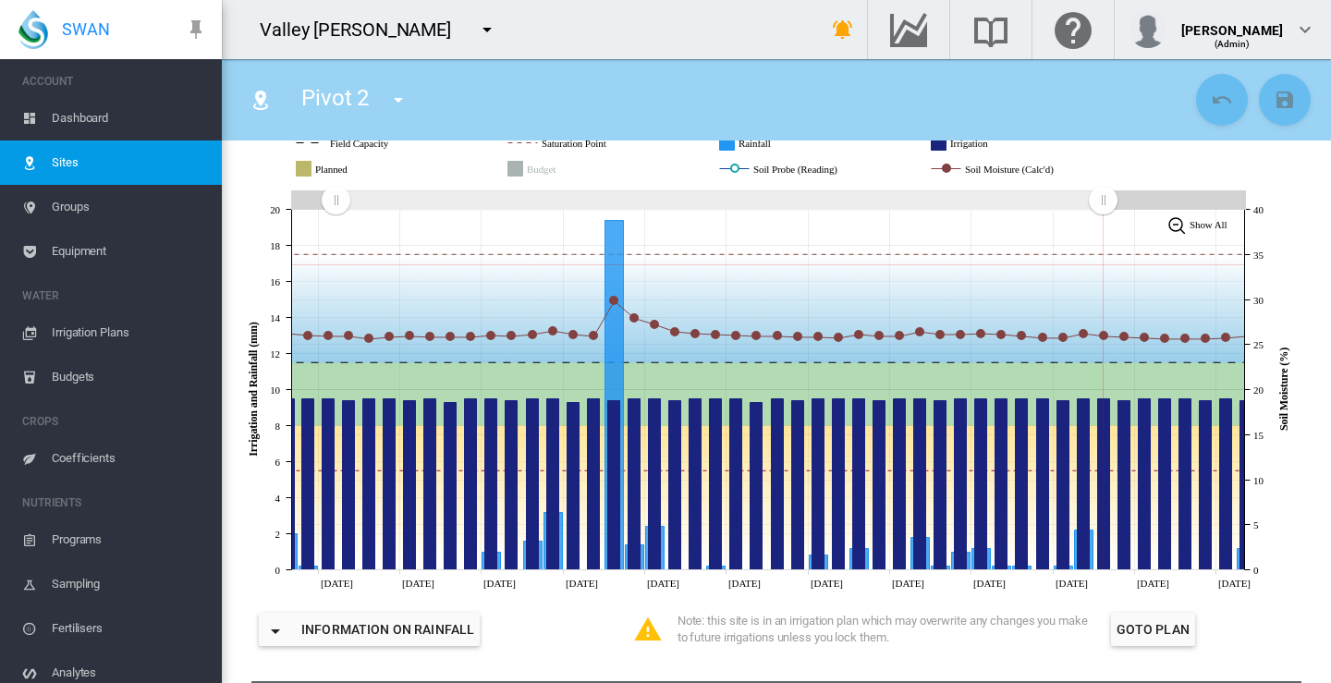
click at [1103, 263] on icon "JavaScript chart by amCharts 3.21.15 Jul 11 Jul 15 Jul 19 Jul 23 Jul 27 Jul 31 …" at bounding box center [770, 390] width 1066 height 408
click at [62, 155] on span "Sites" at bounding box center [129, 162] width 155 height 44
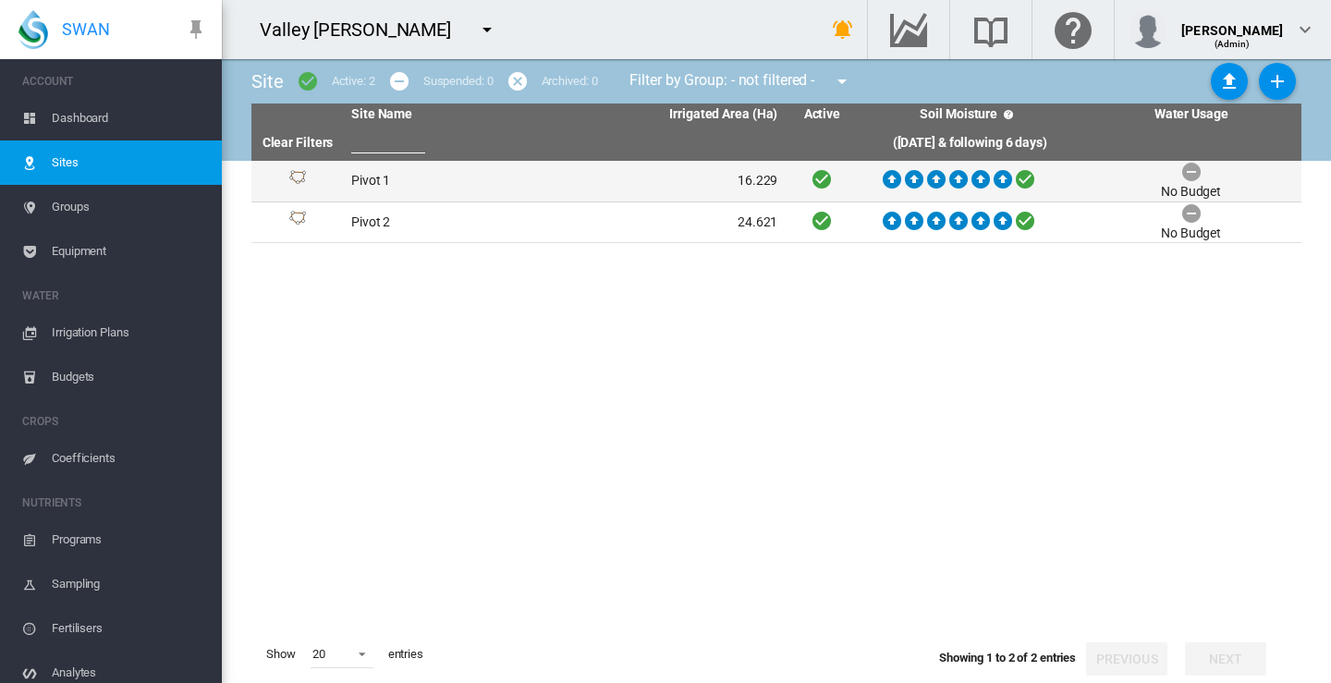
click at [377, 181] on td "Pivot 1" at bounding box center [454, 181] width 221 height 41
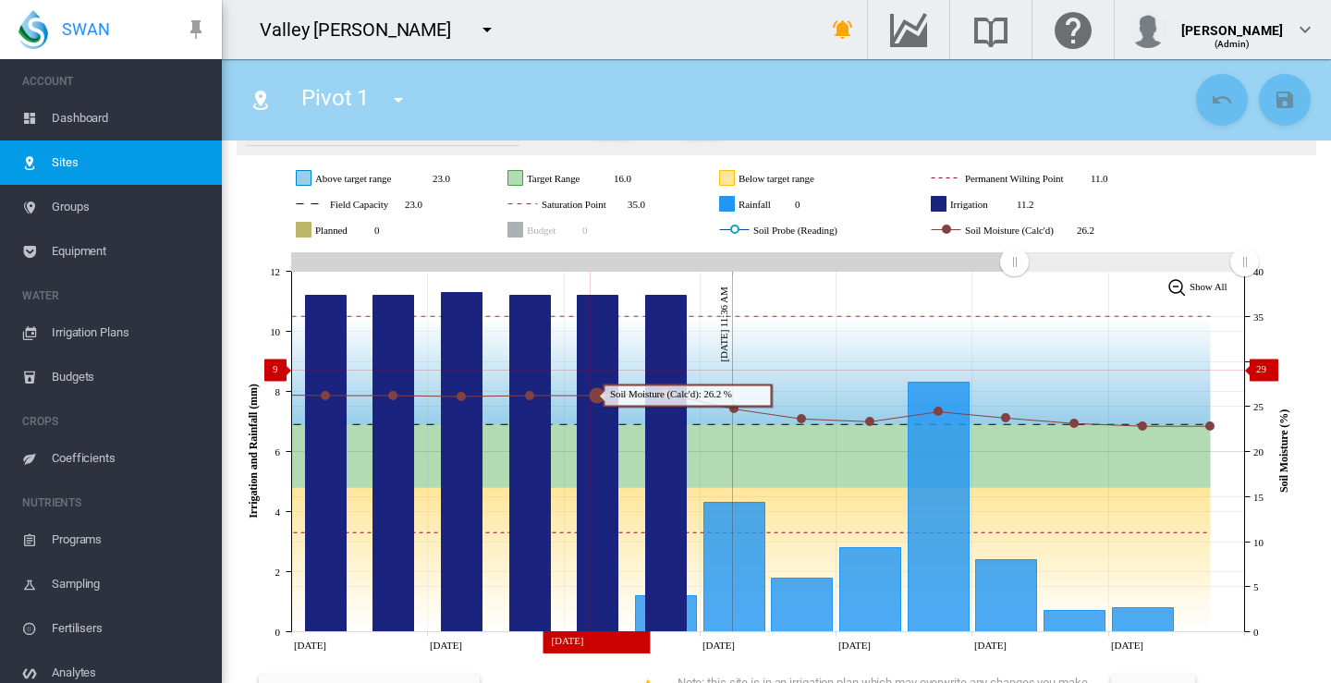
scroll to position [277, 0]
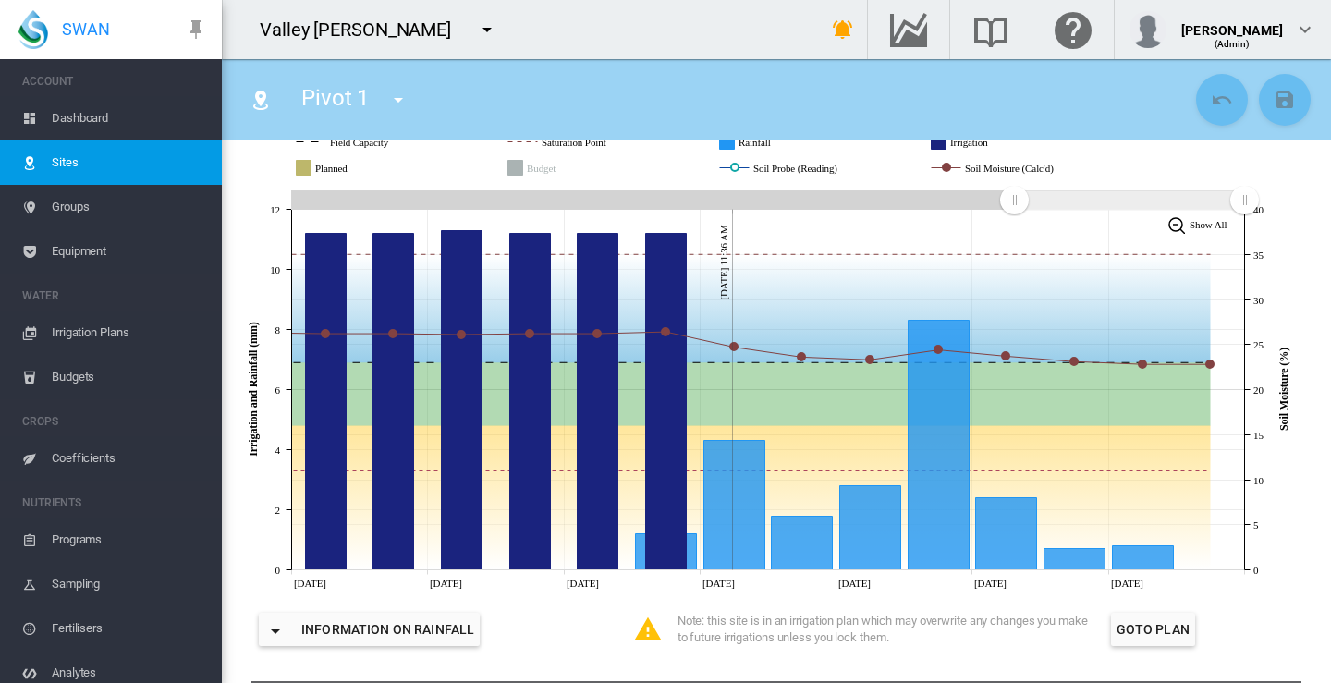
click at [497, 29] on md-icon "icon-menu-down" at bounding box center [487, 29] width 22 height 22
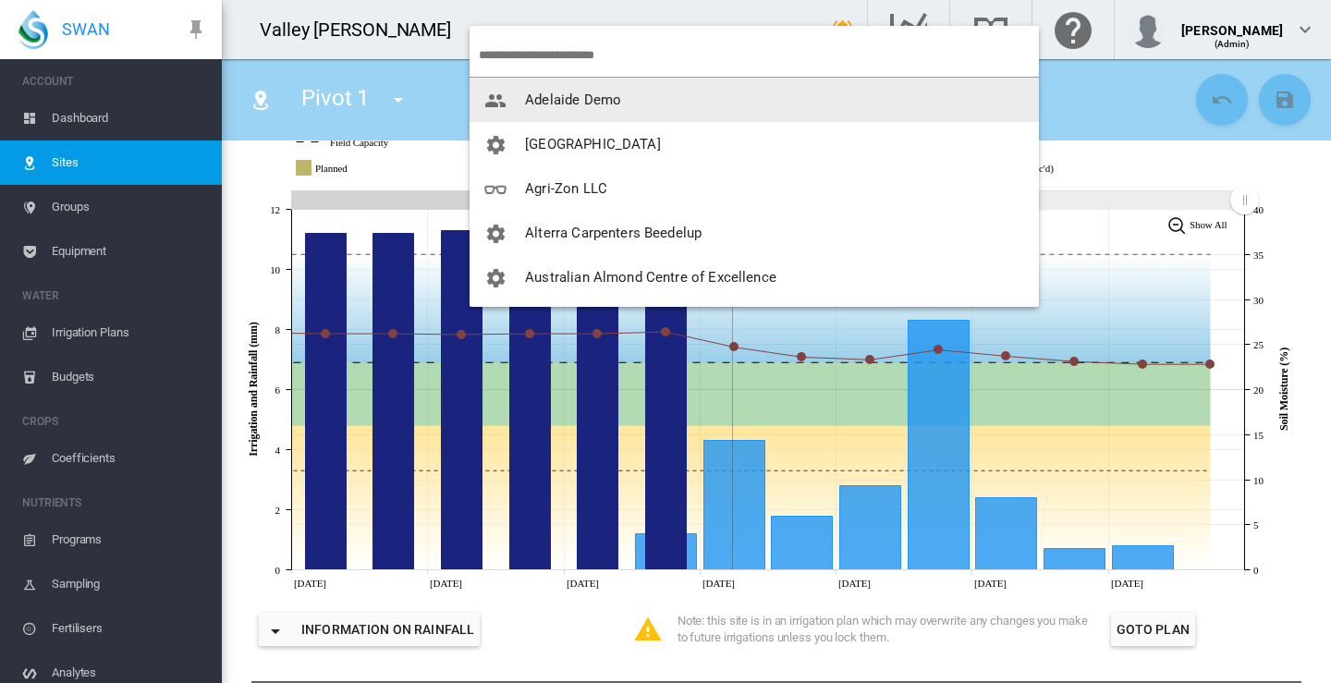
click at [560, 99] on span "Adelaide Demo" at bounding box center [573, 99] width 96 height 17
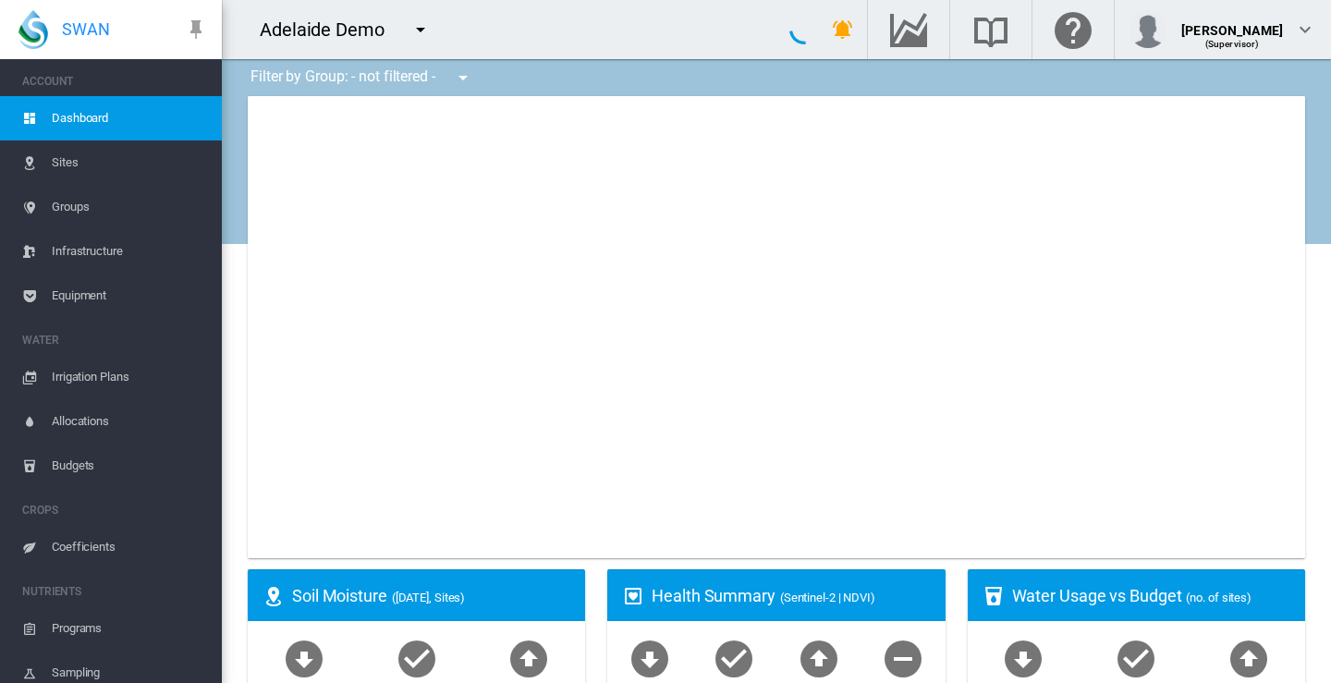
type input "**********"
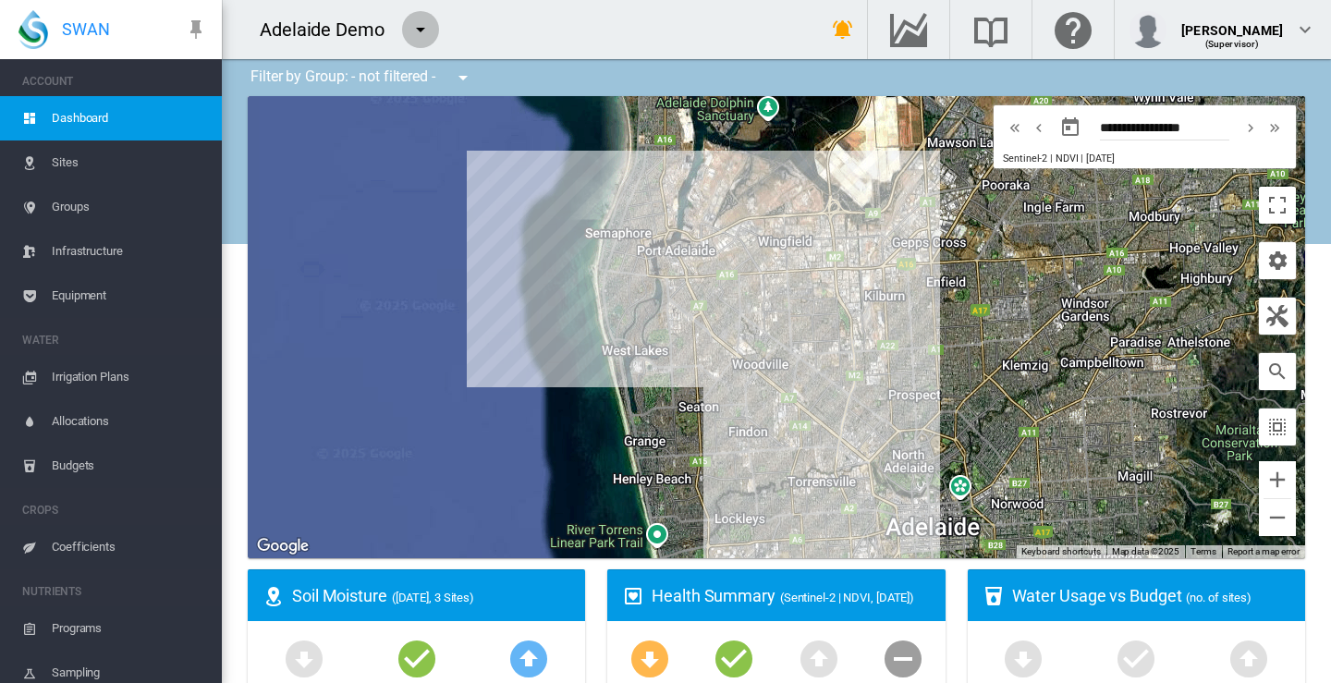
click at [419, 30] on md-icon "icon-menu-down" at bounding box center [420, 29] width 22 height 22
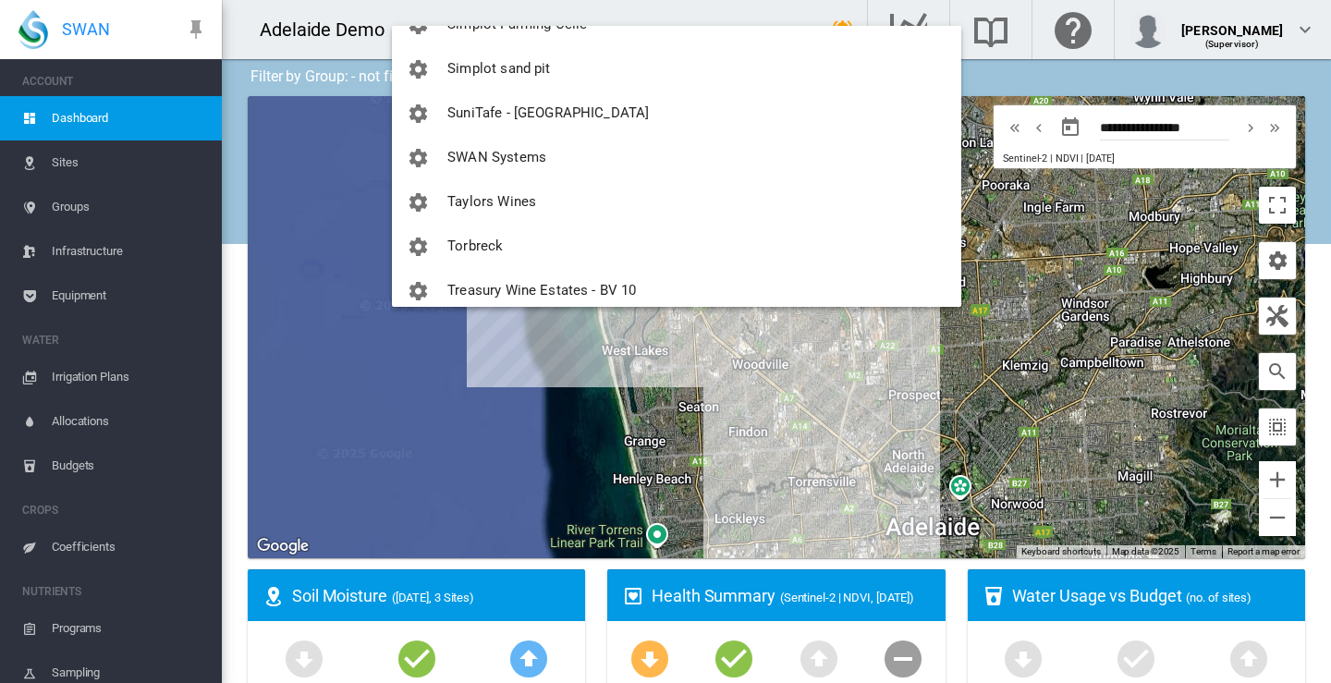
scroll to position [2311, 0]
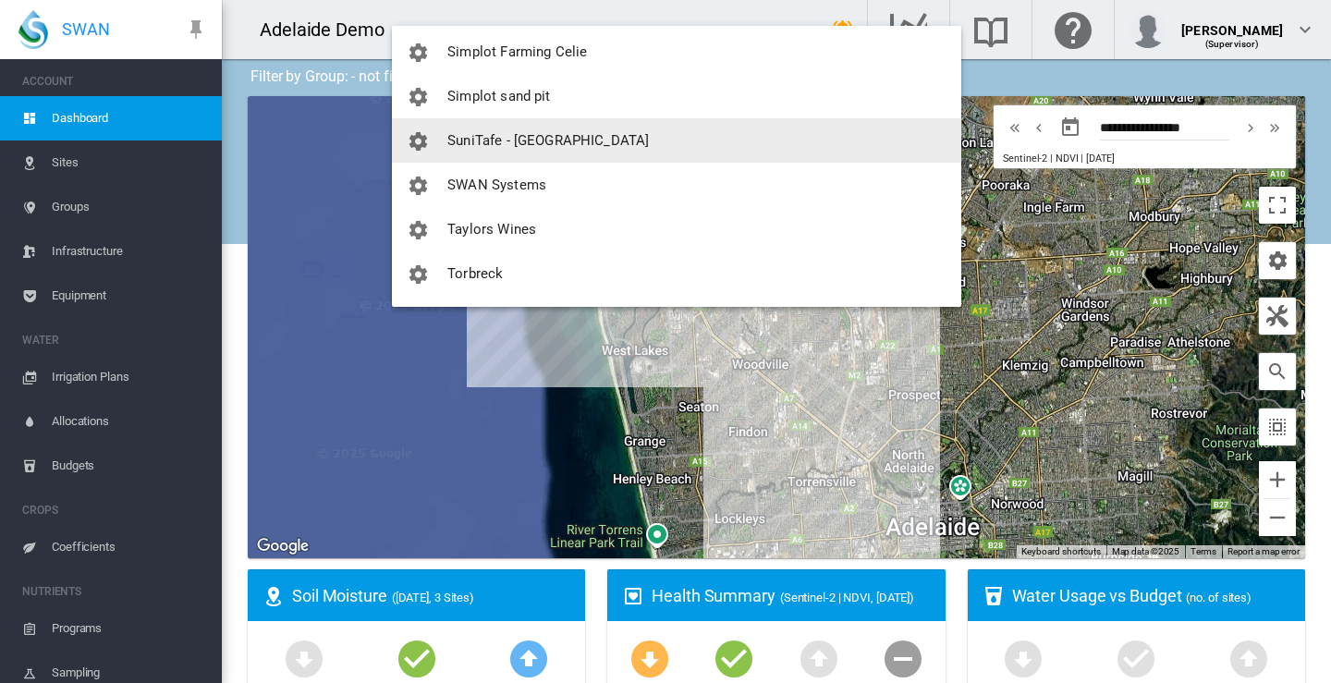
click at [489, 133] on span "SuniTafe - [GEOGRAPHIC_DATA]" at bounding box center [547, 140] width 201 height 17
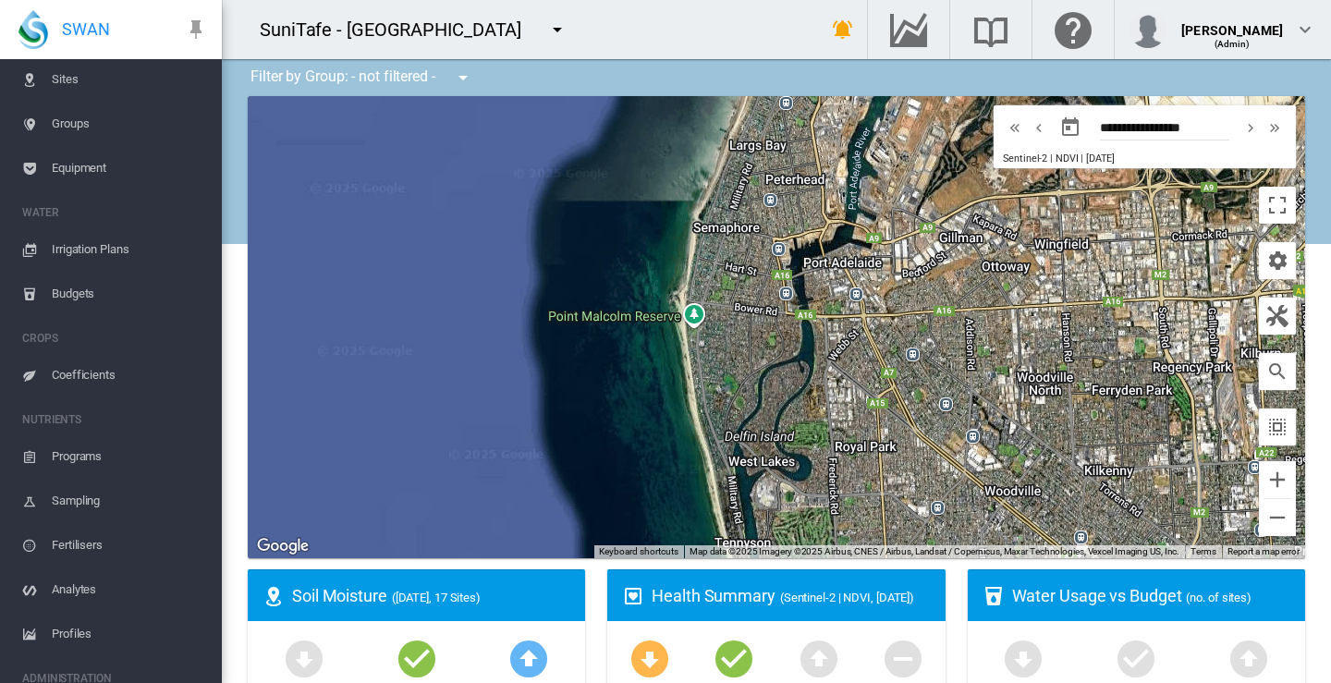
scroll to position [182, 0]
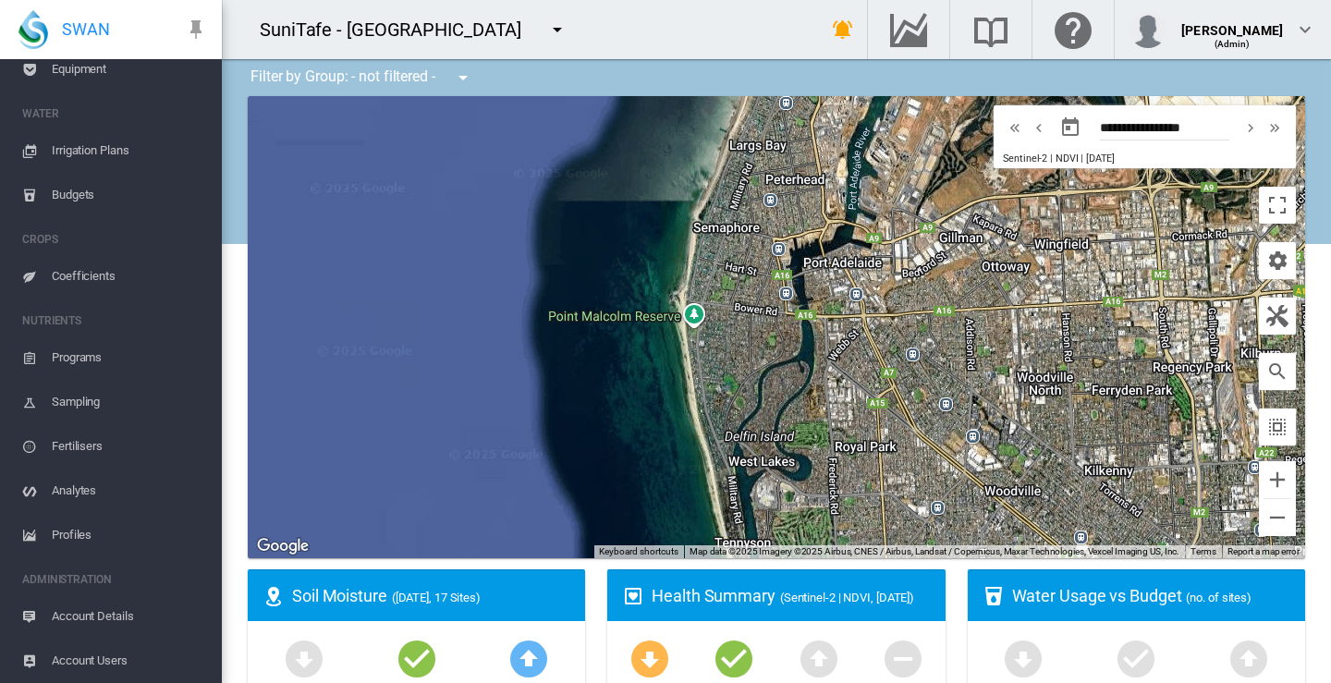
click at [109, 661] on span "Account Users" at bounding box center [129, 661] width 155 height 44
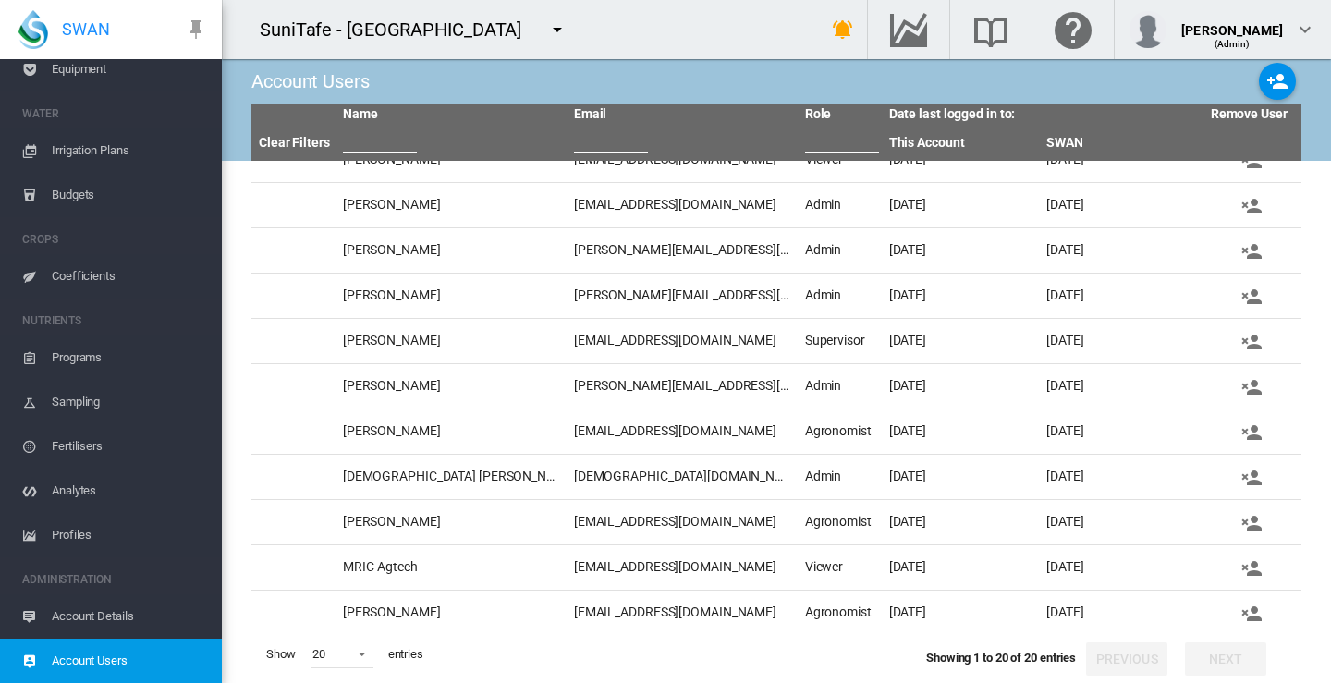
scroll to position [256, 0]
